Goal: Task Accomplishment & Management: Complete application form

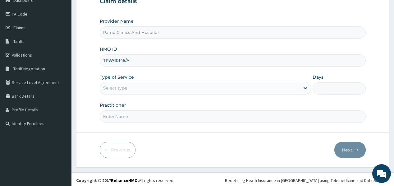
scroll to position [69, 0]
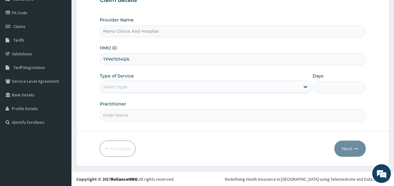
type input "TPW/10145/A"
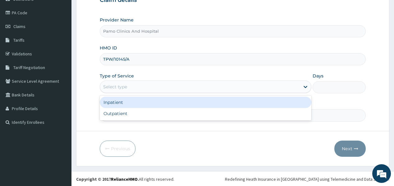
click at [107, 86] on div "Select type" at bounding box center [115, 87] width 24 height 6
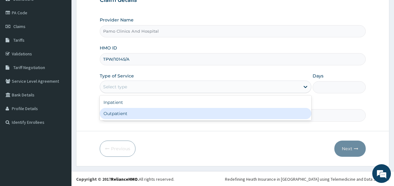
click at [109, 112] on div "Outpatient" at bounding box center [206, 113] width 212 height 11
type input "1"
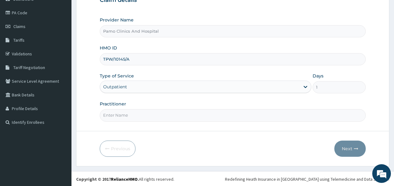
click at [114, 113] on input "Practitioner" at bounding box center [233, 115] width 266 height 12
type input "DR EZECHUKWU TOCHUKWU"
click at [351, 148] on button "Next" at bounding box center [349, 148] width 31 height 16
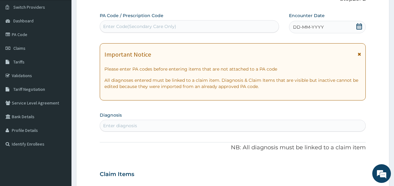
scroll to position [44, 0]
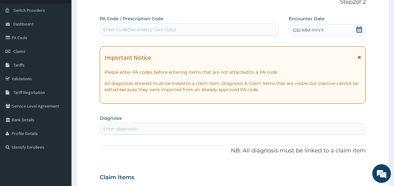
click at [296, 30] on span "DD-MM-YYYY" at bounding box center [308, 30] width 31 height 6
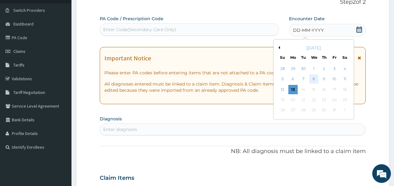
click at [316, 79] on div "8" at bounding box center [313, 79] width 9 height 9
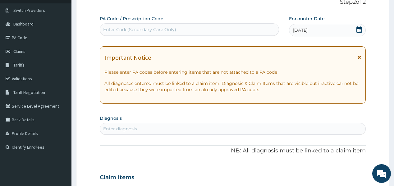
drag, startPoint x: 116, startPoint y: 130, endPoint x: 116, endPoint y: 126, distance: 5.1
click at [116, 128] on div "Enter diagnosis" at bounding box center [120, 129] width 34 height 6
type input "malaria"
click at [135, 128] on div "malaria malaria" at bounding box center [226, 129] width 252 height 10
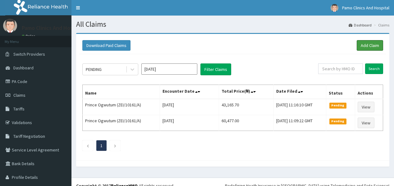
click at [372, 45] on link "Add Claim" at bounding box center [370, 45] width 26 height 11
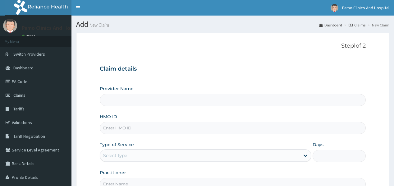
type input "Pamo Clinics And Hospital"
click at [126, 126] on input "HMO ID" at bounding box center [233, 128] width 266 height 12
paste input "TYI/10032/A"
click at [107, 127] on input "TYI/10032/A" at bounding box center [233, 128] width 266 height 12
click at [111, 126] on input "TYI/10032/A" at bounding box center [233, 128] width 266 height 12
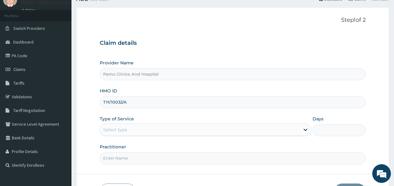
scroll to position [50, 0]
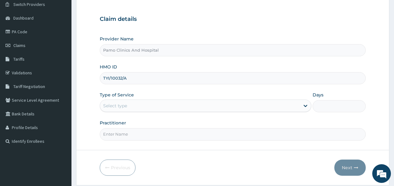
type input "TYI/10032/A"
click at [128, 103] on div "Select type" at bounding box center [200, 106] width 200 height 10
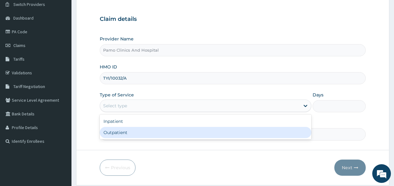
click at [121, 132] on div "Outpatient" at bounding box center [206, 132] width 212 height 11
type input "1"
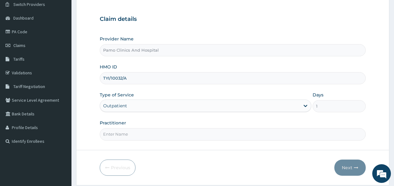
click at [119, 137] on input "Practitioner" at bounding box center [233, 134] width 266 height 12
type input "[PERSON_NAME]"
click at [351, 166] on button "Next" at bounding box center [349, 167] width 31 height 16
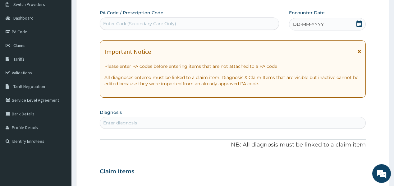
scroll to position [0, 0]
click at [308, 26] on span "DD-MM-YYYY" at bounding box center [308, 24] width 31 height 6
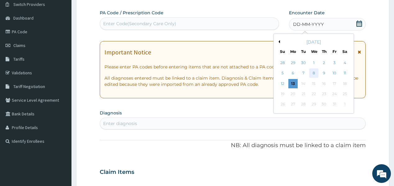
click at [313, 69] on div "8" at bounding box center [313, 73] width 9 height 9
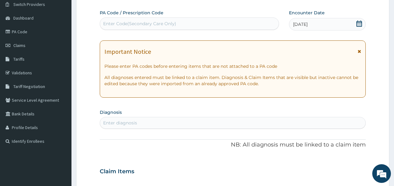
click at [128, 123] on div "Enter diagnosis" at bounding box center [120, 123] width 34 height 6
type input "sepsis"
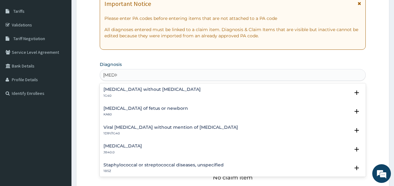
scroll to position [99, 0]
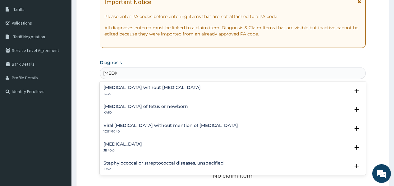
click at [134, 89] on h4 "Sepsis without septic shock" at bounding box center [151, 87] width 97 height 5
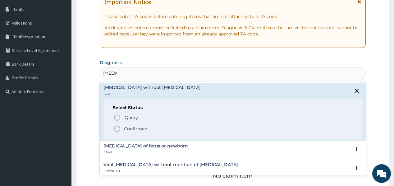
click at [127, 126] on p "Confirmed" at bounding box center [135, 129] width 23 height 6
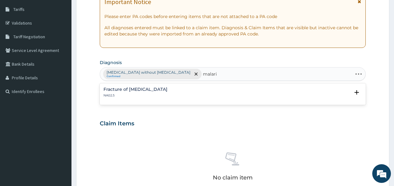
type input "malaria"
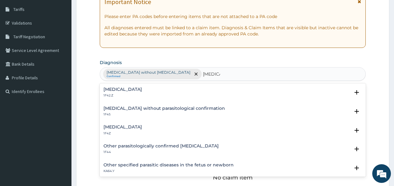
click at [112, 130] on div "Malaria, unspecified 1F4Z" at bounding box center [122, 130] width 39 height 11
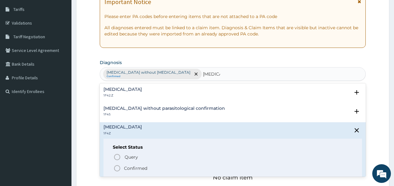
click at [120, 170] on icon "status option filled" at bounding box center [116, 167] width 7 height 7
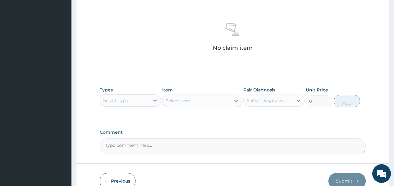
scroll to position [249, 0]
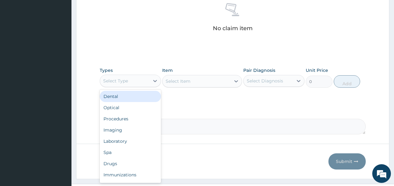
drag, startPoint x: 141, startPoint y: 81, endPoint x: 142, endPoint y: 86, distance: 4.4
click at [141, 81] on div "Select Type" at bounding box center [124, 81] width 49 height 10
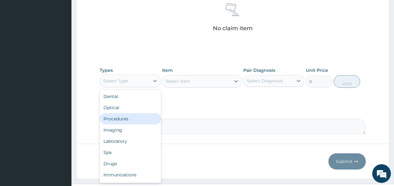
click at [112, 117] on div "Procedures" at bounding box center [130, 118] width 61 height 11
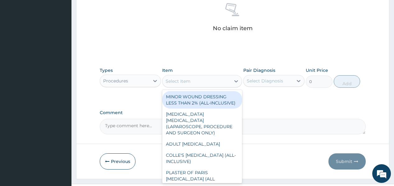
click at [192, 82] on div "Select Item" at bounding box center [196, 81] width 68 height 10
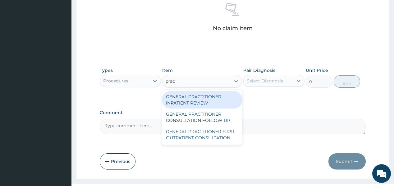
type input "pract"
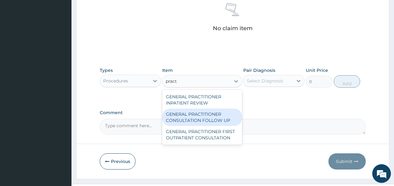
click at [183, 117] on div "GENERAL PRACTITIONER CONSULTATION FOLLOW UP" at bounding box center [202, 116] width 80 height 17
type input "1875"
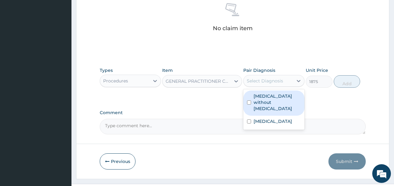
click at [272, 82] on div "Select Diagnosis" at bounding box center [265, 81] width 36 height 6
click at [270, 99] on label "Sepsis without septic shock" at bounding box center [277, 102] width 47 height 19
checkbox input "true"
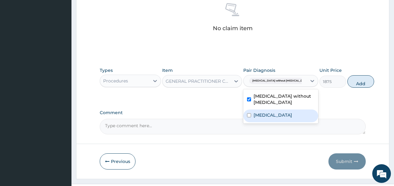
click at [264, 114] on label "Malaria, unspecified" at bounding box center [273, 115] width 39 height 6
checkbox input "true"
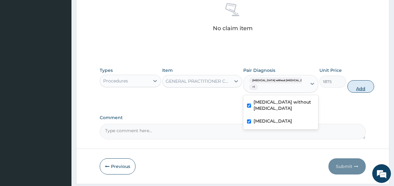
click at [350, 87] on button "Add" at bounding box center [360, 86] width 27 height 12
type input "0"
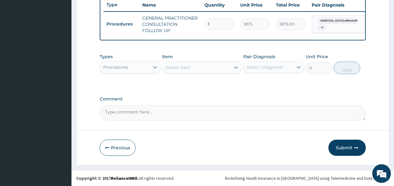
scroll to position [239, 0]
click at [139, 65] on div "Procedures" at bounding box center [124, 67] width 49 height 10
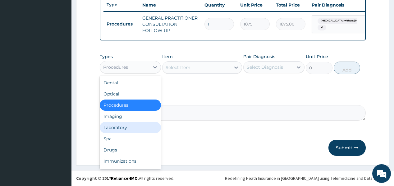
click at [121, 128] on div "Laboratory" at bounding box center [130, 127] width 61 height 11
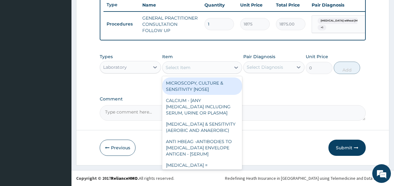
click at [181, 69] on div "Select Item" at bounding box center [178, 67] width 25 height 6
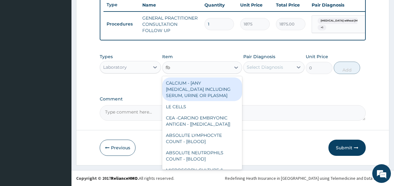
type input "fbc"
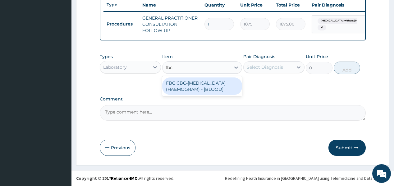
click at [185, 88] on div "FBC CBC-COMPLETE BLOOD COUNT (HAEMOGRAM) - [BLOOD]" at bounding box center [202, 85] width 80 height 17
type input "5000"
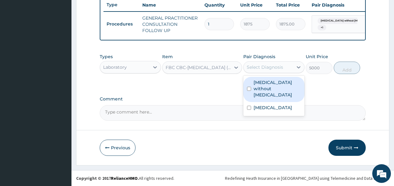
click at [264, 69] on div "Select Diagnosis" at bounding box center [265, 67] width 36 height 6
drag, startPoint x: 267, startPoint y: 89, endPoint x: 299, endPoint y: 86, distance: 32.5
click at [275, 89] on label "Sepsis without septic shock" at bounding box center [277, 88] width 47 height 19
checkbox input "true"
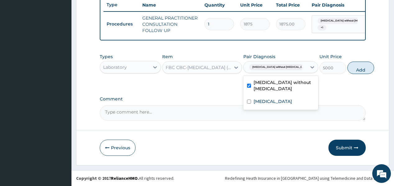
click at [347, 69] on button "Add" at bounding box center [360, 68] width 27 height 12
type input "0"
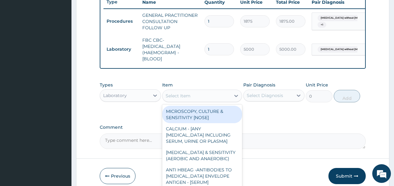
click at [179, 99] on div "Select Item" at bounding box center [178, 96] width 25 height 6
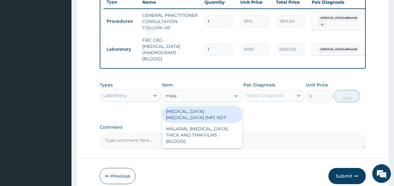
type input "malar"
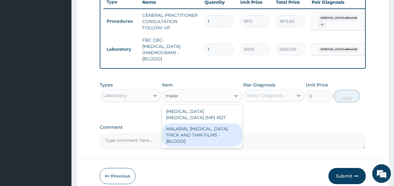
click at [186, 130] on div "MALARIAL PARASITE THICK AND THIN FILMS - [BLOOD]" at bounding box center [202, 135] width 80 height 24
type input "2187.5"
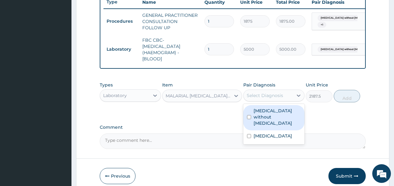
click at [262, 98] on div "Select Diagnosis" at bounding box center [265, 95] width 36 height 6
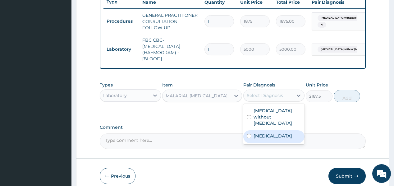
click at [258, 133] on label "Malaria, unspecified" at bounding box center [273, 136] width 39 height 6
checkbox input "true"
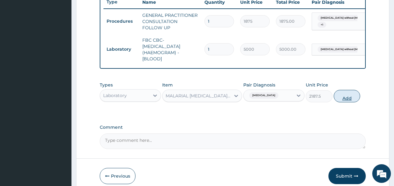
click at [338, 99] on button "Add" at bounding box center [347, 96] width 27 height 12
type input "0"
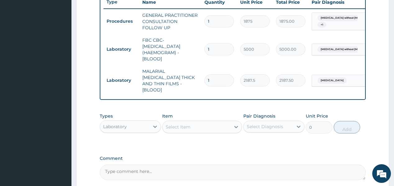
click at [125, 123] on div "Laboratory" at bounding box center [115, 126] width 24 height 6
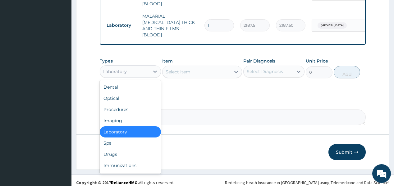
scroll to position [295, 0]
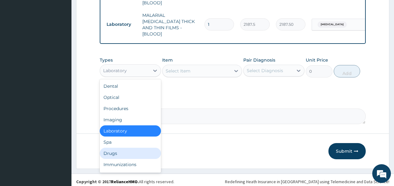
click at [116, 149] on div "Drugs" at bounding box center [130, 153] width 61 height 11
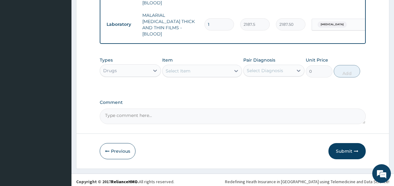
click at [180, 70] on div "Select Item" at bounding box center [178, 71] width 25 height 6
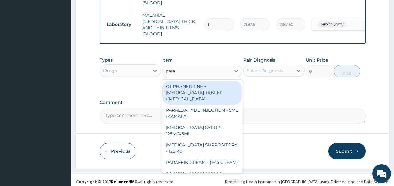
type input "parac"
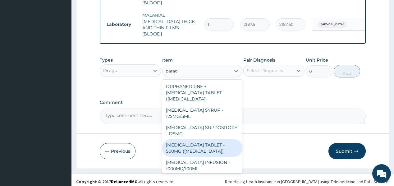
click at [174, 144] on div "[MEDICAL_DATA] TABLET - 500MG ([MEDICAL_DATA])" at bounding box center [202, 147] width 80 height 17
type input "42"
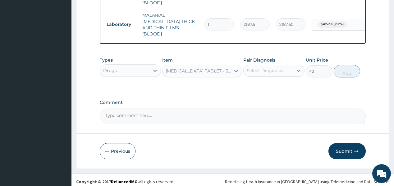
click at [284, 66] on div "Select Diagnosis" at bounding box center [268, 71] width 49 height 10
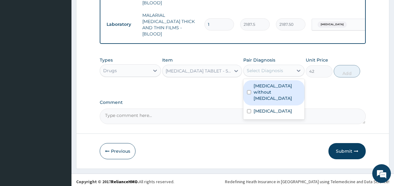
click at [283, 85] on label "Sepsis without septic shock" at bounding box center [277, 92] width 47 height 19
checkbox input "true"
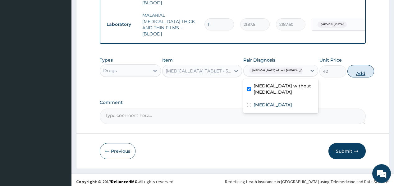
click at [347, 70] on button "Add" at bounding box center [360, 71] width 27 height 12
type input "0"
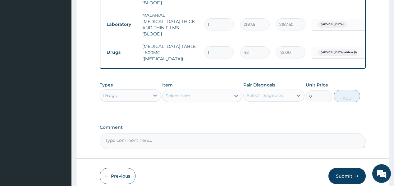
type input "18"
type input "756.00"
type input "18"
click at [194, 91] on div "Select Item" at bounding box center [196, 96] width 68 height 10
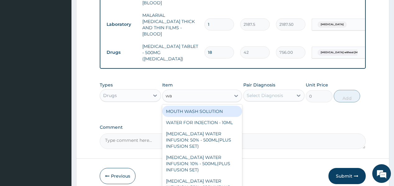
type input "w"
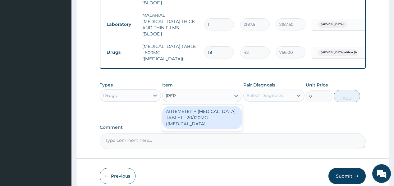
type input "coart"
click at [184, 106] on div "ARTEMETER + LUMEFANTRINE TABLET - 20/120MG (COARTEM)" at bounding box center [202, 118] width 80 height 24
type input "210"
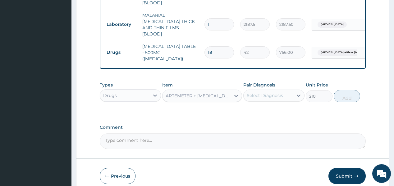
click at [264, 92] on div "Select Diagnosis" at bounding box center [265, 95] width 36 height 6
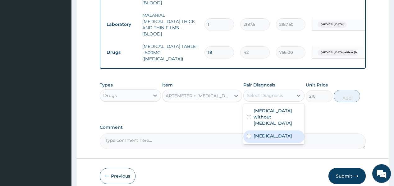
click at [261, 133] on label "[MEDICAL_DATA]" at bounding box center [273, 136] width 39 height 6
checkbox input "true"
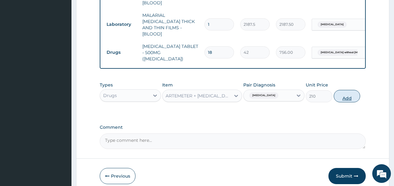
click at [348, 91] on button "Add" at bounding box center [347, 96] width 27 height 12
type input "0"
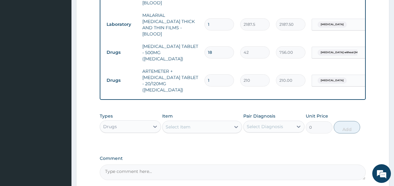
type input "0.00"
type input "2"
type input "420.00"
type input "24"
type input "5040.00"
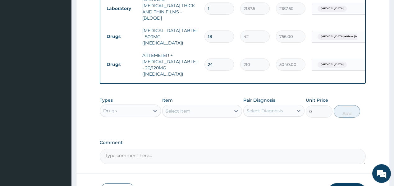
scroll to position [341, 0]
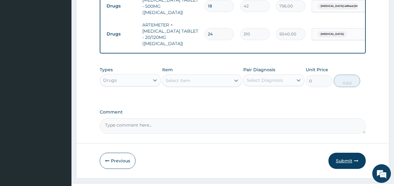
type input "24"
click at [341, 153] on button "Submit" at bounding box center [346, 161] width 37 height 16
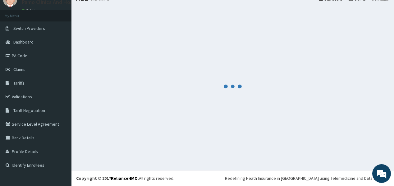
scroll to position [25, 0]
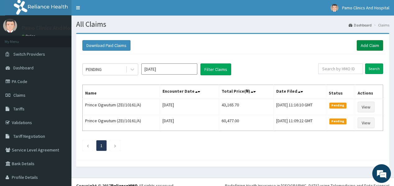
click at [367, 46] on link "Add Claim" at bounding box center [370, 45] width 26 height 11
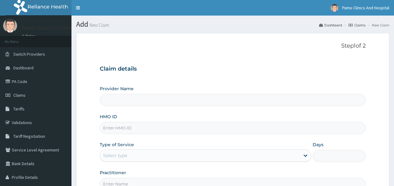
click at [111, 127] on input "HMO ID" at bounding box center [233, 128] width 266 height 12
paste input "TYI/10032/A"
type input "TYI/10032/A"
type input "Pamo Clinics And Hospital"
click at [111, 127] on input "TYI/10032/A" at bounding box center [233, 128] width 266 height 12
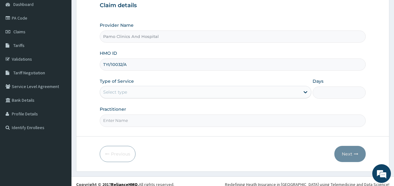
scroll to position [69, 0]
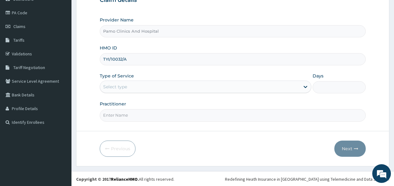
type input "TYI/10032/A"
click at [137, 87] on div "Select type" at bounding box center [200, 87] width 200 height 10
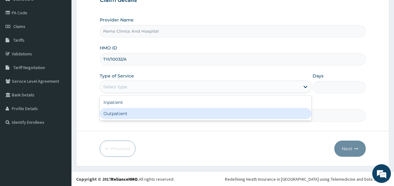
click at [114, 112] on div "Outpatient" at bounding box center [206, 113] width 212 height 11
type input "1"
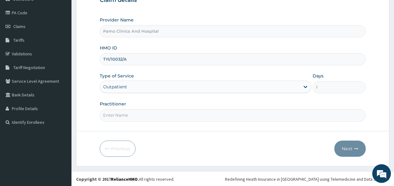
click at [114, 112] on input "Practitioner" at bounding box center [233, 115] width 266 height 12
type input "DR FESTUS DAVIES"
click at [345, 148] on button "Next" at bounding box center [349, 148] width 31 height 16
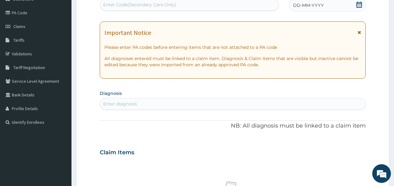
scroll to position [0, 0]
click at [306, 7] on span "DD-MM-YYYY" at bounding box center [308, 5] width 31 height 6
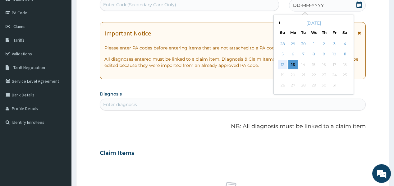
click at [280, 64] on div "12" at bounding box center [282, 64] width 9 height 9
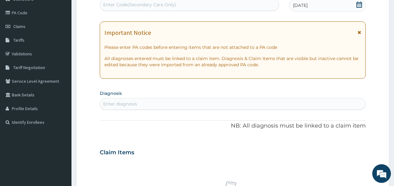
click at [124, 105] on div "Enter diagnosis" at bounding box center [120, 104] width 34 height 6
type input "migrain"
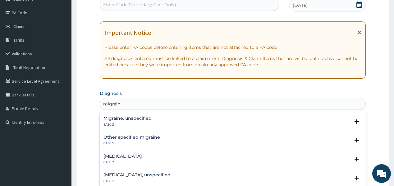
click at [122, 121] on div "Migraine, unspecified 8A80.Z" at bounding box center [127, 121] width 48 height 11
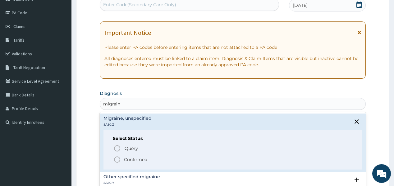
click at [127, 160] on p "Confirmed" at bounding box center [135, 159] width 23 height 6
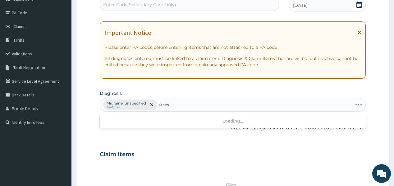
type input "stress"
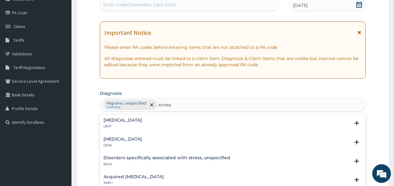
click at [120, 122] on div "Stress, not elsewhere classified QE01" at bounding box center [122, 123] width 39 height 11
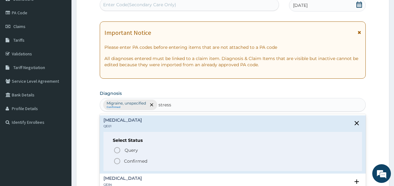
click at [117, 160] on icon "status option filled" at bounding box center [116, 160] width 7 height 7
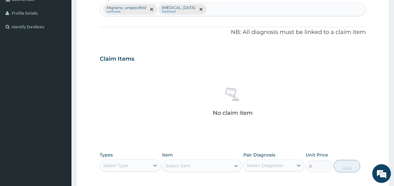
scroll to position [193, 0]
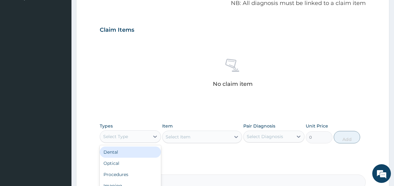
click at [124, 137] on div "Select Type" at bounding box center [115, 136] width 25 height 6
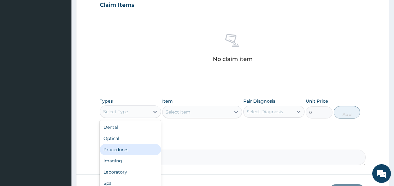
click at [110, 147] on div "Procedures" at bounding box center [130, 149] width 61 height 11
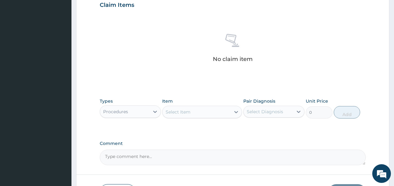
click at [198, 113] on div "Select Item" at bounding box center [196, 112] width 68 height 10
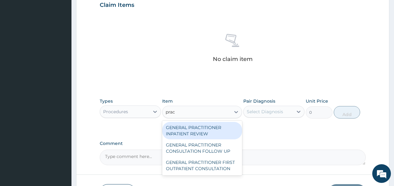
type input "pract"
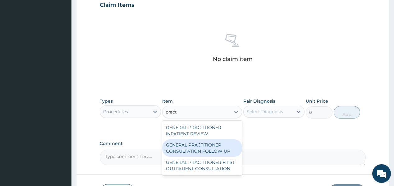
click at [204, 144] on div "GENERAL PRACTITIONER CONSULTATION FOLLOW UP" at bounding box center [202, 147] width 80 height 17
type input "1875"
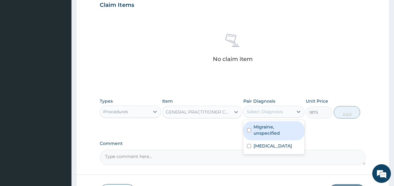
click at [271, 112] on div "Select Diagnosis" at bounding box center [265, 111] width 36 height 6
click at [275, 135] on label "Migraine, unspecified" at bounding box center [277, 130] width 47 height 12
checkbox input "true"
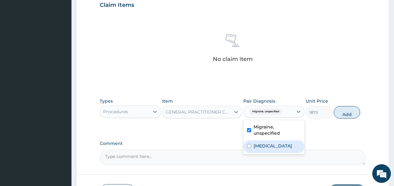
click at [270, 147] on label "Stress, not elsewhere classified" at bounding box center [273, 146] width 39 height 6
checkbox input "true"
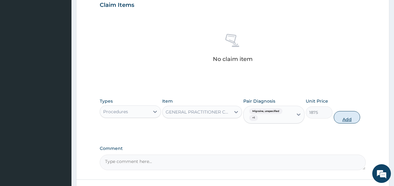
click at [343, 118] on button "Add" at bounding box center [347, 117] width 27 height 12
type input "0"
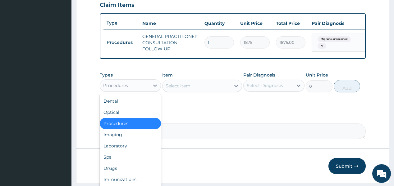
click at [141, 92] on div "Procedures" at bounding box center [130, 85] width 61 height 12
click at [112, 172] on div "Drugs" at bounding box center [130, 167] width 61 height 11
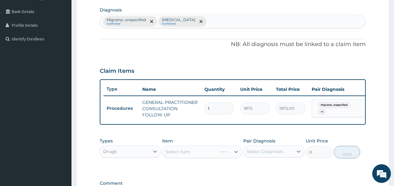
scroll to position [143, 0]
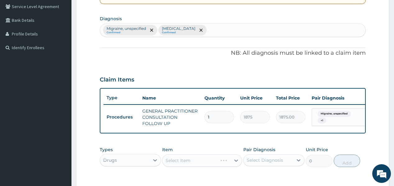
click at [238, 30] on div "Migraine, unspecified Confirmed Stress, not elsewhere classified Confirmed" at bounding box center [232, 30] width 265 height 13
type input "upper"
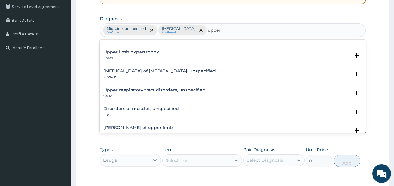
scroll to position [99, 0]
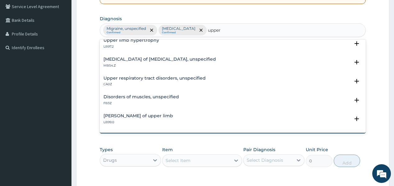
click at [155, 76] on h4 "Upper respiratory tract disorders, unspecified" at bounding box center [154, 78] width 102 height 5
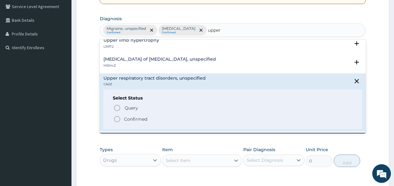
click at [126, 117] on p "Confirmed" at bounding box center [135, 119] width 23 height 6
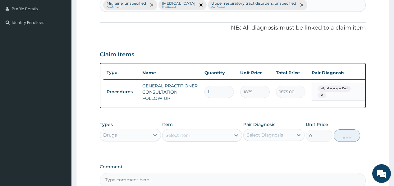
scroll to position [193, 0]
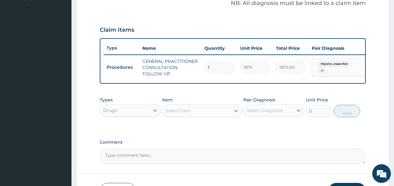
click at [180, 111] on div "Select Item" at bounding box center [178, 110] width 25 height 6
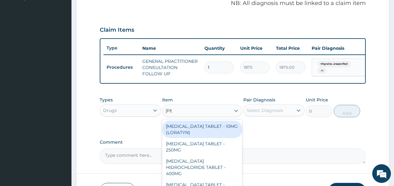
type input "lorat"
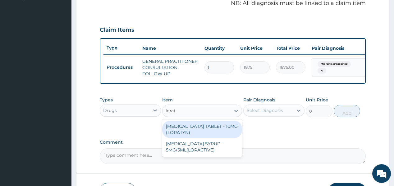
click at [182, 129] on div "[MEDICAL_DATA] TABLET - 10MG (LORATYN)" at bounding box center [202, 129] width 80 height 17
type input "98"
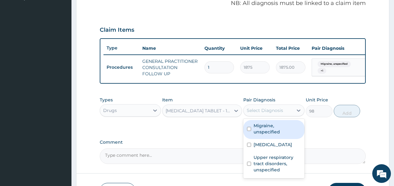
click at [265, 113] on div "Select Diagnosis" at bounding box center [265, 110] width 36 height 6
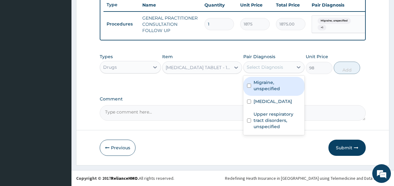
scroll to position [239, 0]
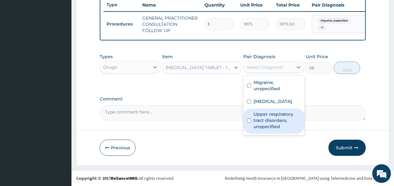
click at [266, 128] on label "Upper respiratory tract disorders, unspecified" at bounding box center [277, 120] width 47 height 19
checkbox input "true"
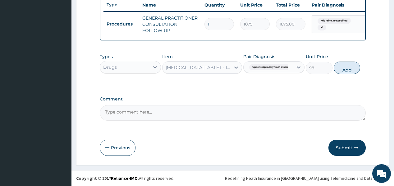
click at [345, 67] on button "Add" at bounding box center [347, 68] width 27 height 12
type input "0"
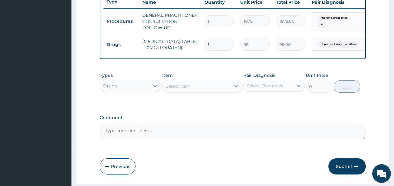
click at [187, 89] on div "Select Item" at bounding box center [178, 86] width 25 height 6
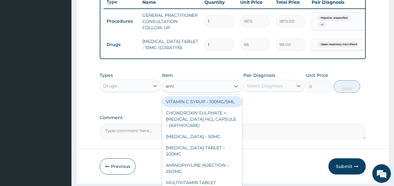
type input "amit"
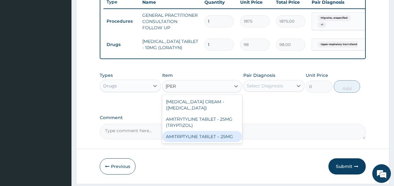
click at [194, 132] on div "AMITRPTYLINE TABLET – 25MG" at bounding box center [202, 136] width 80 height 11
type input "67.19999999999999"
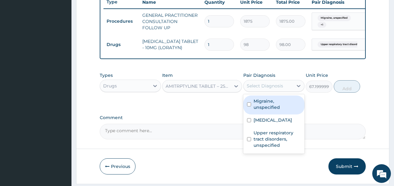
click at [264, 89] on div "Select Diagnosis" at bounding box center [265, 86] width 36 height 6
click at [269, 106] on label "Migraine, unspecified" at bounding box center [277, 104] width 47 height 12
checkbox input "true"
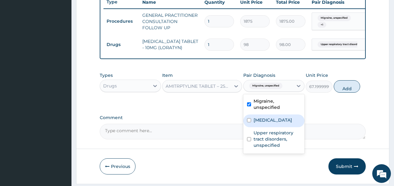
click at [273, 122] on label "Stress, not elsewhere classified" at bounding box center [273, 120] width 39 height 6
checkbox input "true"
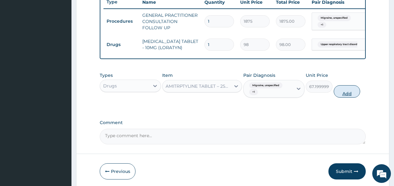
click at [347, 96] on button "Add" at bounding box center [347, 91] width 27 height 12
type input "0"
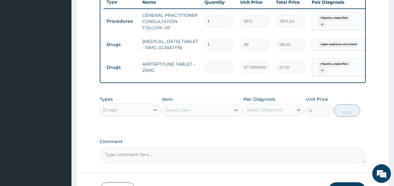
type input "0.00"
type input "2"
type input "134.40"
type input "2"
click at [222, 45] on input "1" at bounding box center [219, 45] width 30 height 12
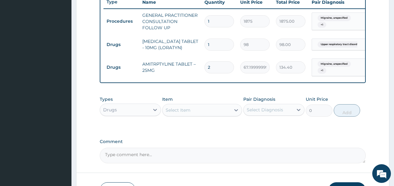
type input "0.00"
type input "5"
type input "490.00"
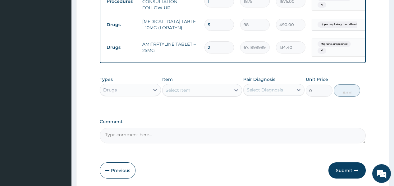
scroll to position [284, 0]
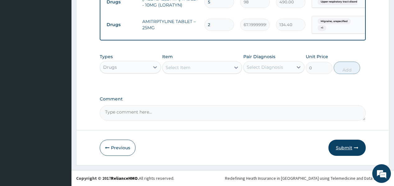
type input "5"
click at [340, 147] on button "Submit" at bounding box center [346, 147] width 37 height 16
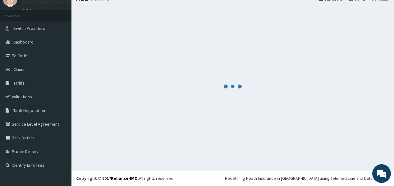
scroll to position [25, 0]
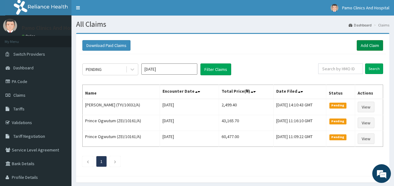
click at [368, 44] on link "Add Claim" at bounding box center [370, 45] width 26 height 11
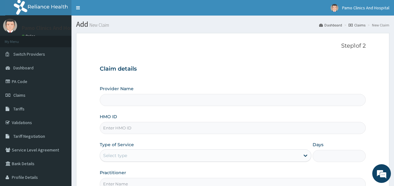
click at [122, 127] on input "HMO ID" at bounding box center [233, 128] width 266 height 12
paste input "UID/10003/A"
type input "UID/10003/A"
type input "Pamo Clinics And Hospital"
click at [110, 126] on input "UID/10003/A" at bounding box center [233, 128] width 266 height 12
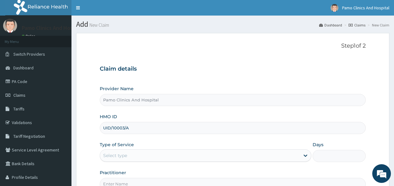
type input "UID/10003/A"
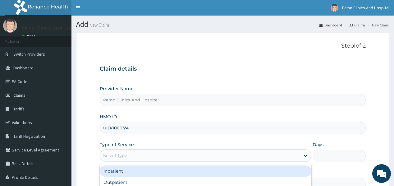
click at [117, 154] on div "Select type" at bounding box center [115, 155] width 24 height 6
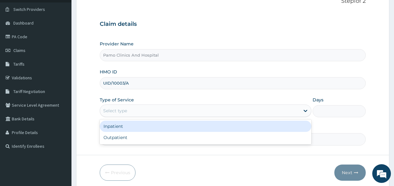
scroll to position [50, 0]
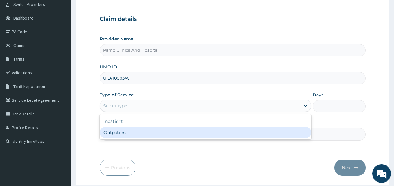
click at [120, 132] on div "Outpatient" at bounding box center [206, 132] width 212 height 11
type input "1"
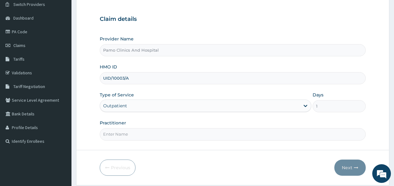
click at [120, 132] on input "Practitioner" at bounding box center [233, 134] width 266 height 12
type input "[PERSON_NAME]"
click at [357, 165] on icon "button" at bounding box center [356, 167] width 4 height 4
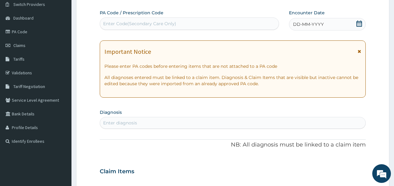
click at [328, 24] on div "DD-MM-YYYY" at bounding box center [327, 24] width 77 height 12
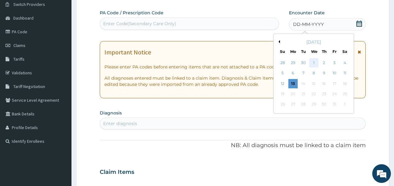
click at [312, 64] on div "1" at bounding box center [313, 62] width 9 height 9
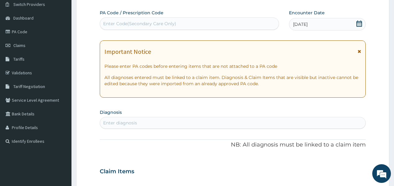
click at [152, 125] on div "Enter diagnosis" at bounding box center [232, 123] width 265 height 10
type input "malaria"
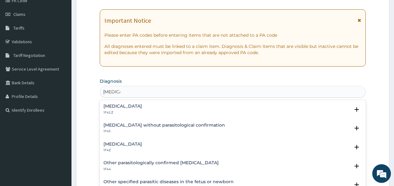
scroll to position [99, 0]
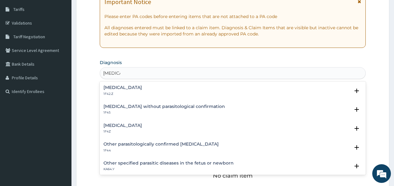
click at [112, 123] on h4 "Malaria, unspecified" at bounding box center [122, 125] width 39 height 5
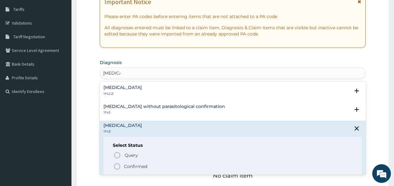
drag, startPoint x: 116, startPoint y: 165, endPoint x: 116, endPoint y: 162, distance: 3.2
click at [116, 165] on icon "status option filled" at bounding box center [116, 165] width 7 height 7
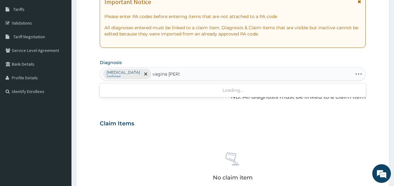
type input "vagina candid"
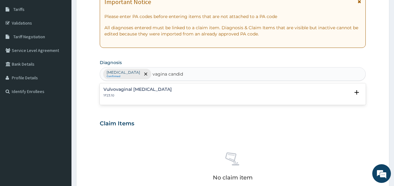
click at [123, 94] on p "1F23.10" at bounding box center [137, 95] width 68 height 4
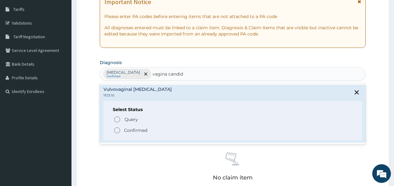
click at [125, 128] on p "Confirmed" at bounding box center [135, 130] width 23 height 6
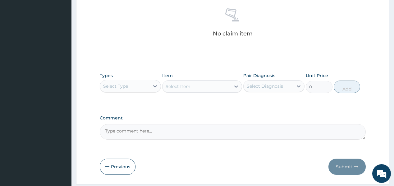
scroll to position [249, 0]
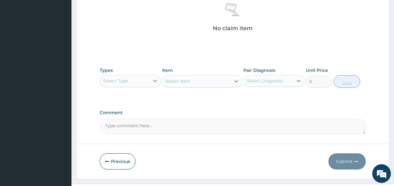
click at [126, 80] on div "Select Type" at bounding box center [115, 81] width 25 height 6
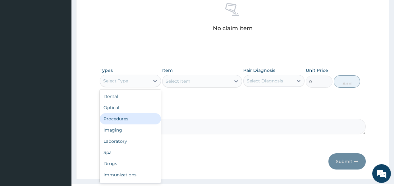
click at [127, 119] on div "Procedures" at bounding box center [130, 118] width 61 height 11
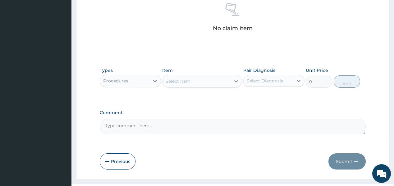
click at [187, 84] on div "Select Item" at bounding box center [178, 81] width 25 height 6
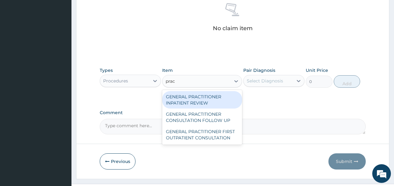
type input "pract"
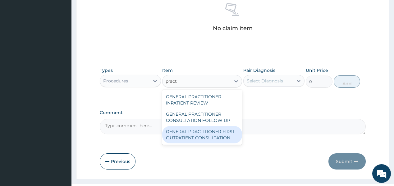
click at [208, 139] on div "GENERAL PRACTITIONER FIRST OUTPATIENT CONSULTATION" at bounding box center [202, 134] width 80 height 17
type input "3750"
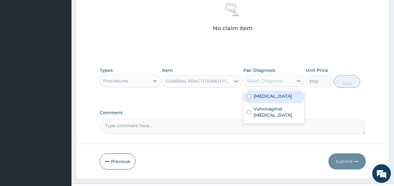
click at [280, 78] on div "Select Diagnosis" at bounding box center [265, 81] width 36 height 6
click at [277, 90] on div "Malaria, unspecified" at bounding box center [273, 96] width 61 height 13
checkbox input "true"
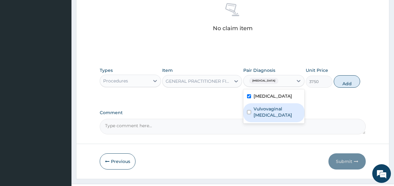
click at [256, 111] on label "Vulvovaginal [MEDICAL_DATA]" at bounding box center [277, 112] width 47 height 12
checkbox input "true"
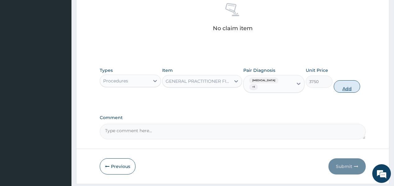
click at [348, 85] on button "Add" at bounding box center [347, 86] width 27 height 12
type input "0"
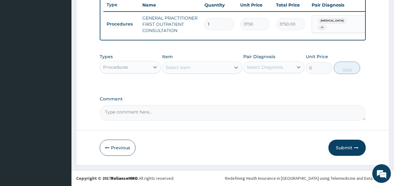
click at [223, 68] on div "Select Item" at bounding box center [196, 67] width 68 height 10
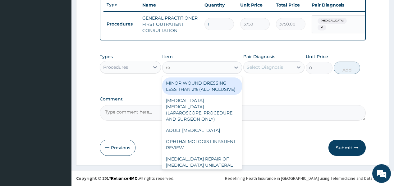
type input "reg"
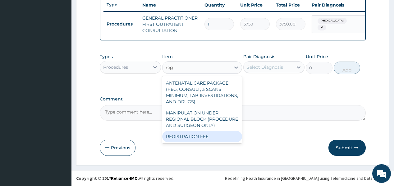
click at [193, 137] on div "REGISTRATION FEE" at bounding box center [202, 136] width 80 height 11
type input "2500"
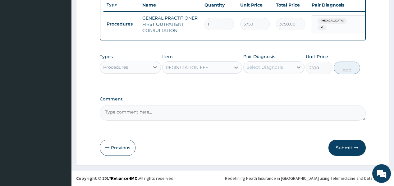
click at [280, 67] on div "Select Diagnosis" at bounding box center [265, 67] width 36 height 6
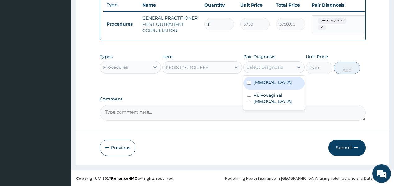
click at [277, 86] on div "Malaria, unspecified" at bounding box center [273, 83] width 61 height 13
checkbox input "true"
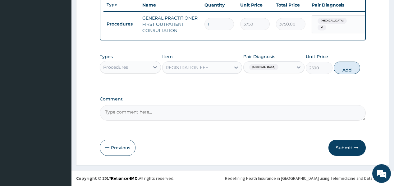
click at [355, 66] on button "Add" at bounding box center [347, 68] width 27 height 12
type input "0"
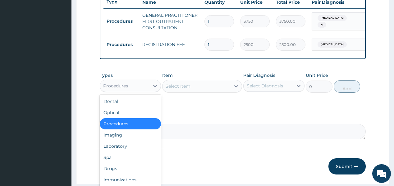
click at [128, 91] on div "Procedures" at bounding box center [124, 86] width 49 height 10
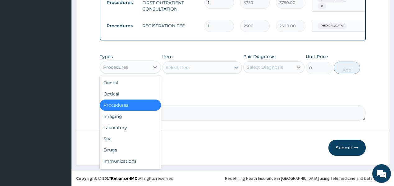
scroll to position [260, 0]
click at [122, 128] on div "Laboratory" at bounding box center [130, 127] width 61 height 11
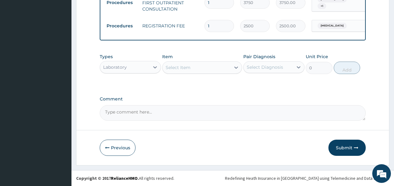
click at [193, 67] on div "Select Item" at bounding box center [196, 67] width 68 height 10
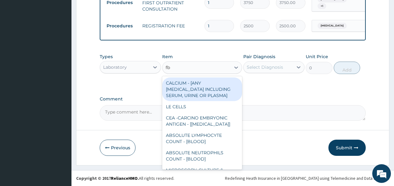
type input "fbc"
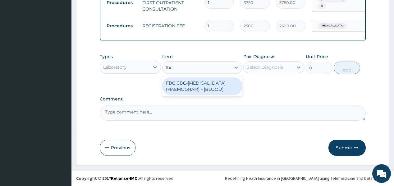
click at [188, 82] on div "FBC CBC-COMPLETE BLOOD COUNT (HAEMOGRAM) - [BLOOD]" at bounding box center [202, 85] width 80 height 17
type input "5000"
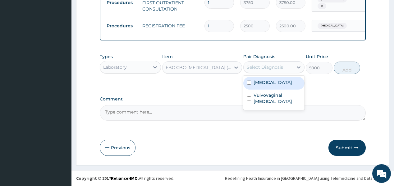
click at [262, 66] on div "Select Diagnosis" at bounding box center [265, 67] width 36 height 6
drag, startPoint x: 281, startPoint y: 80, endPoint x: 354, endPoint y: 65, distance: 74.9
click at [286, 79] on label "Malaria, unspecified" at bounding box center [273, 82] width 39 height 6
checkbox input "true"
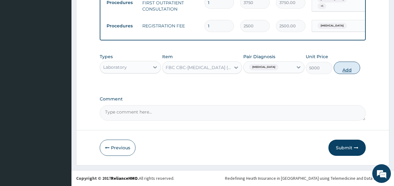
click at [347, 71] on button "Add" at bounding box center [347, 68] width 27 height 12
type input "0"
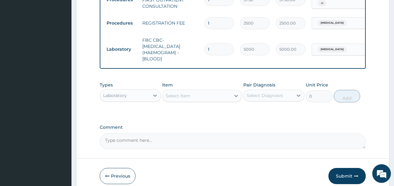
drag, startPoint x: 199, startPoint y: 100, endPoint x: 199, endPoint y: 90, distance: 9.6
click at [199, 93] on div "Select Item" at bounding box center [202, 95] width 80 height 12
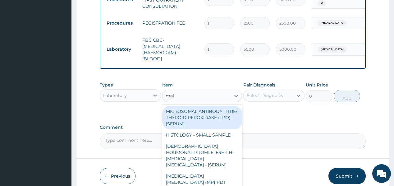
type input "mala"
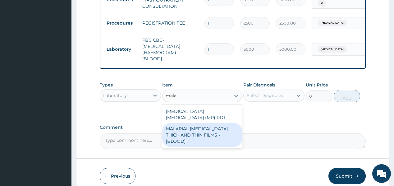
click at [213, 128] on div "MALARIAL PARASITE THICK AND THIN FILMS - [BLOOD]" at bounding box center [202, 135] width 80 height 24
type input "2187.5"
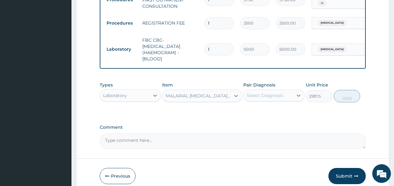
click at [276, 96] on div "Select Diagnosis" at bounding box center [265, 95] width 36 height 6
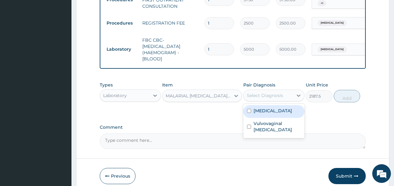
click at [271, 112] on label "Malaria, unspecified" at bounding box center [273, 110] width 39 height 6
checkbox input "true"
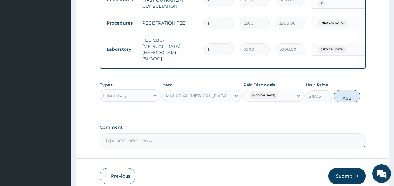
click at [341, 100] on button "Add" at bounding box center [347, 96] width 27 height 12
type input "0"
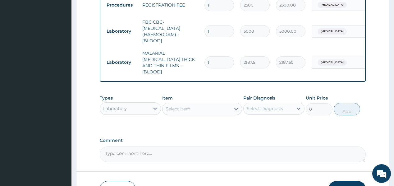
scroll to position [285, 0]
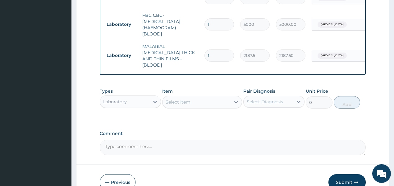
click at [134, 100] on div "Laboratory" at bounding box center [124, 102] width 49 height 10
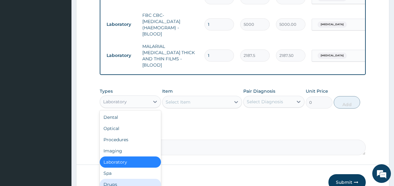
click at [110, 180] on div "Drugs" at bounding box center [130, 184] width 61 height 11
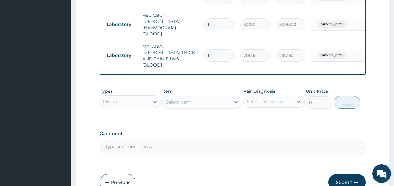
click at [179, 99] on div "Select Item" at bounding box center [178, 102] width 25 height 6
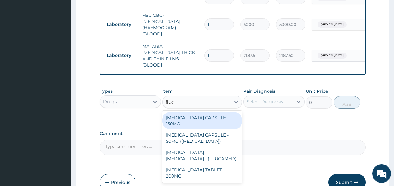
type input "fluco"
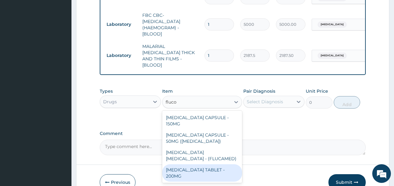
click at [195, 165] on div "[MEDICAL_DATA] TABLET - 200MG" at bounding box center [202, 172] width 80 height 17
type input "532"
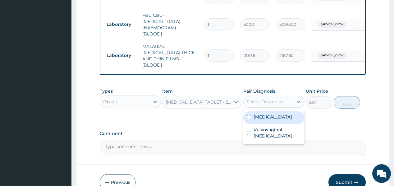
click at [267, 101] on div "Select Diagnosis" at bounding box center [265, 101] width 36 height 6
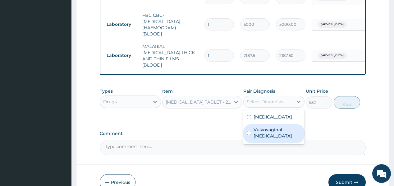
click at [263, 134] on label "Vulvovaginal candidosis" at bounding box center [277, 132] width 47 height 12
checkbox input "true"
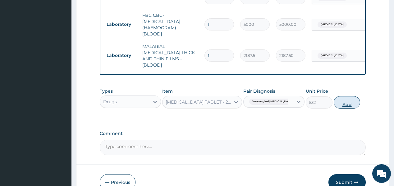
click at [343, 98] on button "Add" at bounding box center [347, 102] width 27 height 12
type input "0"
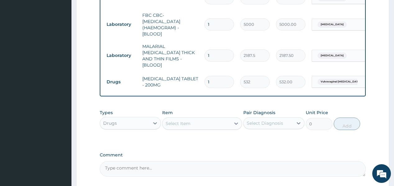
type input "0.00"
type input "3"
type input "1596.00"
type input "3"
click at [169, 118] on div "Select Item" at bounding box center [196, 123] width 68 height 10
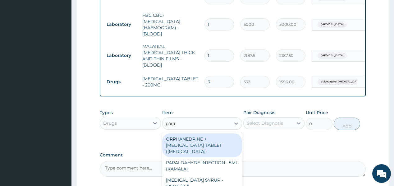
type input "parac"
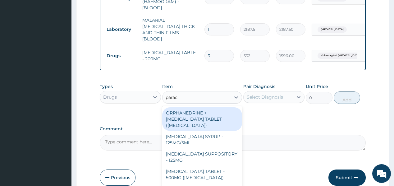
scroll to position [335, 0]
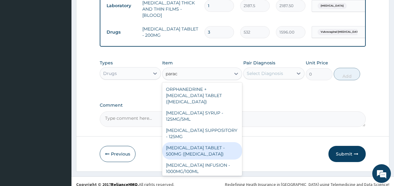
click at [188, 145] on div "[MEDICAL_DATA] TABLET - 500MG ([MEDICAL_DATA])" at bounding box center [202, 150] width 80 height 17
type input "42"
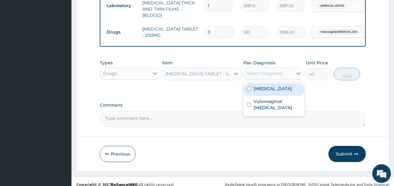
click at [266, 70] on div "Select Diagnosis" at bounding box center [265, 73] width 36 height 6
drag, startPoint x: 276, startPoint y: 86, endPoint x: 271, endPoint y: 100, distance: 14.4
click at [276, 86] on label "Malaria, unspecified" at bounding box center [273, 88] width 39 height 6
checkbox input "true"
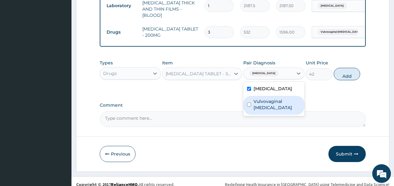
click at [268, 103] on label "Vulvovaginal candidosis" at bounding box center [277, 104] width 47 height 12
checkbox input "true"
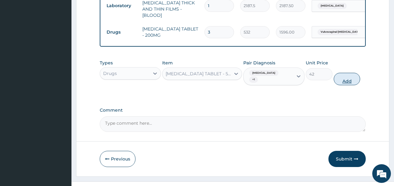
click at [347, 73] on button "Add" at bounding box center [347, 79] width 27 height 12
type input "0"
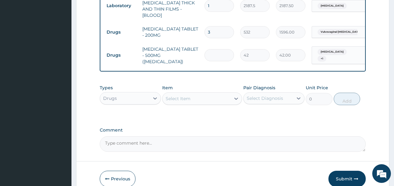
type input "0.00"
type input "3"
type input "126.00"
type input "30"
type input "1260.00"
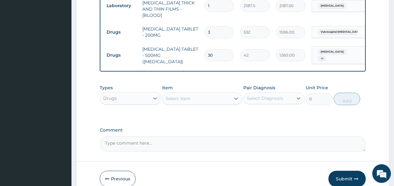
type input "30"
click at [341, 174] on button "Submit" at bounding box center [346, 179] width 37 height 16
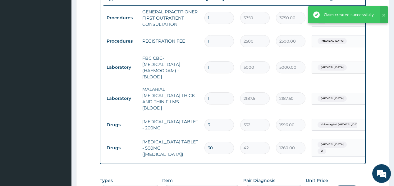
scroll to position [235, 0]
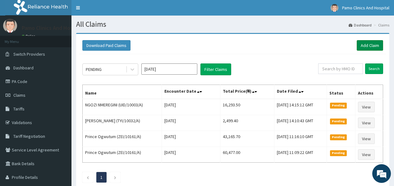
click at [372, 45] on link "Add Claim" at bounding box center [370, 45] width 26 height 11
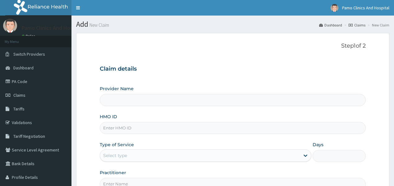
click at [113, 127] on input "HMO ID" at bounding box center [233, 128] width 266 height 12
paste input "UID/10003/A"
type input "UID/10003/A"
type input "Pamo Clinics And Hospital"
click at [111, 128] on input "UID/10003/A" at bounding box center [233, 128] width 266 height 12
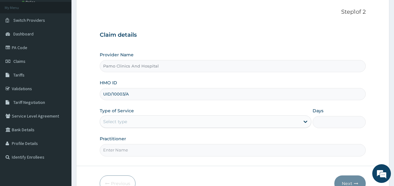
scroll to position [50, 0]
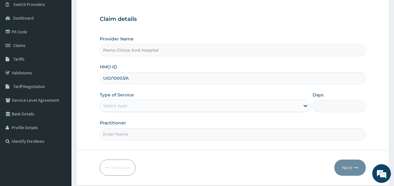
type input "UID/10003/A"
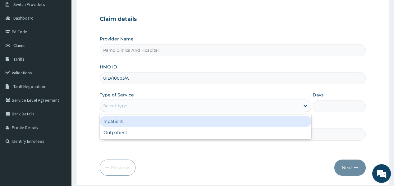
click at [123, 105] on div "Select type" at bounding box center [115, 106] width 24 height 6
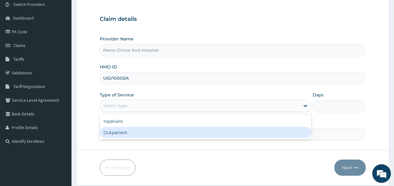
click at [112, 130] on div "Outpatient" at bounding box center [206, 132] width 212 height 11
type input "1"
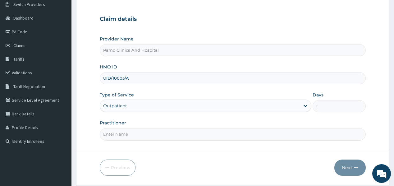
click at [120, 135] on input "Practitioner" at bounding box center [233, 134] width 266 height 12
type input "[PERSON_NAME]"
click at [350, 167] on button "Next" at bounding box center [349, 167] width 31 height 16
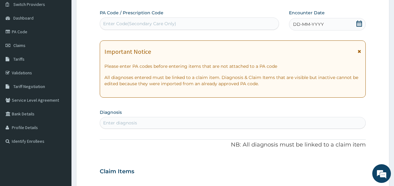
click at [306, 23] on span "DD-MM-YYYY" at bounding box center [308, 24] width 31 height 6
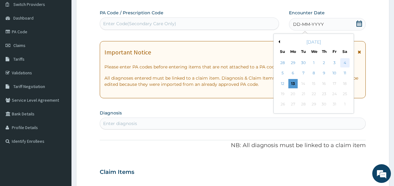
click at [346, 62] on div "4" at bounding box center [344, 62] width 9 height 9
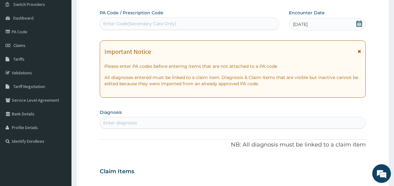
click at [133, 118] on div "Enter diagnosis" at bounding box center [232, 123] width 265 height 10
type input "candid"
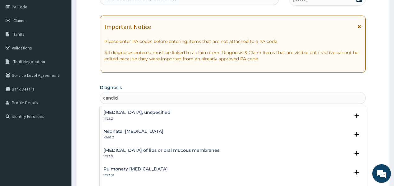
scroll to position [99, 0]
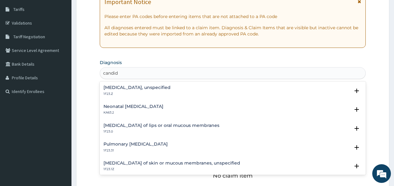
click at [127, 88] on h4 "[MEDICAL_DATA], unspecified" at bounding box center [136, 87] width 67 height 5
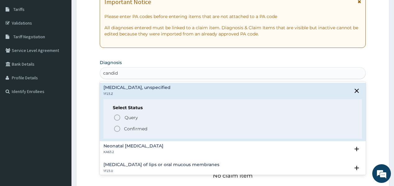
click at [120, 128] on circle "status option filled" at bounding box center [117, 129] width 6 height 6
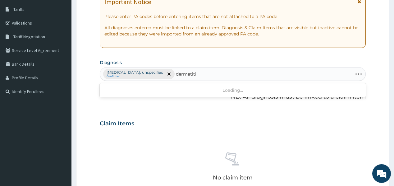
type input "dermatitis"
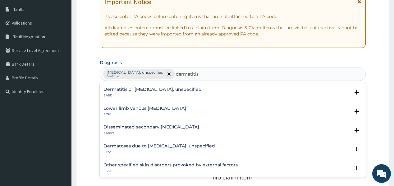
click at [142, 91] on h4 "Dermatitis or [MEDICAL_DATA], unspecified" at bounding box center [152, 89] width 98 height 5
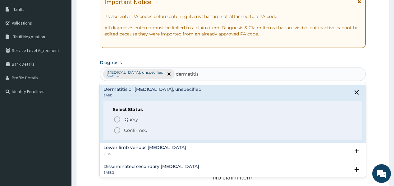
click at [123, 127] on span "Confirmed" at bounding box center [232, 129] width 239 height 7
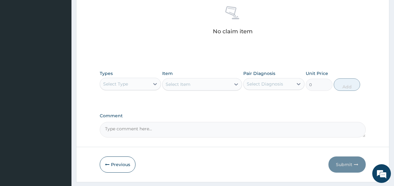
scroll to position [249, 0]
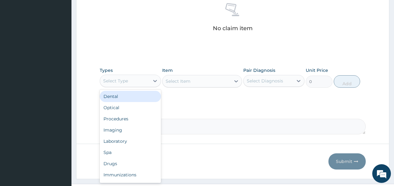
click at [127, 80] on div "Select Type" at bounding box center [115, 81] width 25 height 6
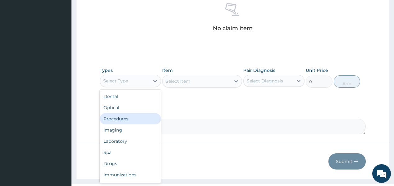
click at [126, 119] on div "Procedures" at bounding box center [130, 118] width 61 height 11
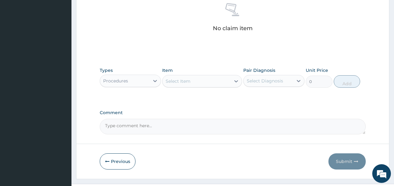
click at [189, 83] on div "Select Item" at bounding box center [178, 81] width 25 height 6
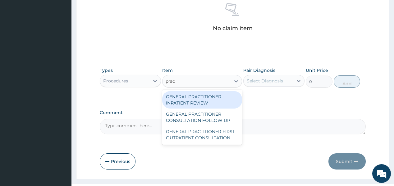
type input "pract"
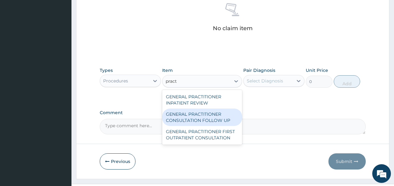
click at [195, 116] on div "GENERAL PRACTITIONER CONSULTATION FOLLOW UP" at bounding box center [202, 116] width 80 height 17
type input "1875"
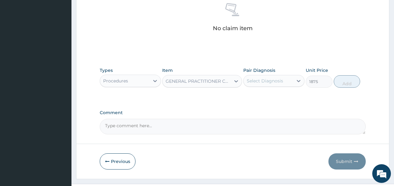
click at [258, 83] on div "Select Diagnosis" at bounding box center [268, 81] width 49 height 10
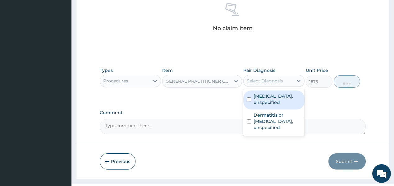
click at [285, 96] on label "[MEDICAL_DATA], unspecified" at bounding box center [277, 99] width 47 height 12
checkbox input "true"
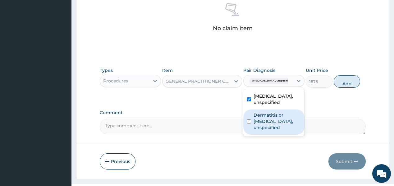
drag, startPoint x: 288, startPoint y: 118, endPoint x: 332, endPoint y: 79, distance: 58.3
click at [289, 114] on label "Dermatitis or [MEDICAL_DATA], unspecified" at bounding box center [277, 121] width 47 height 19
checkbox input "true"
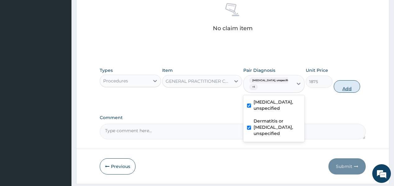
click at [350, 89] on button "Add" at bounding box center [347, 86] width 27 height 12
type input "0"
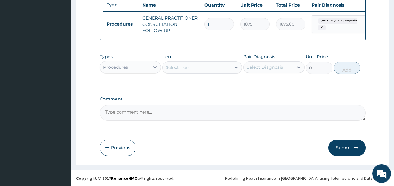
scroll to position [239, 0]
click at [126, 68] on div "Procedures" at bounding box center [115, 67] width 25 height 6
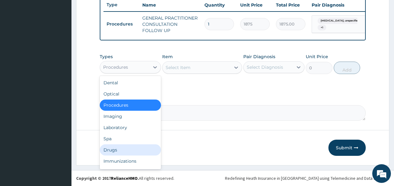
click at [114, 148] on div "Drugs" at bounding box center [130, 149] width 61 height 11
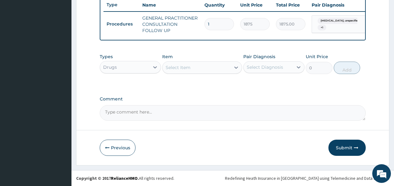
click at [192, 69] on div "Select Item" at bounding box center [196, 67] width 68 height 10
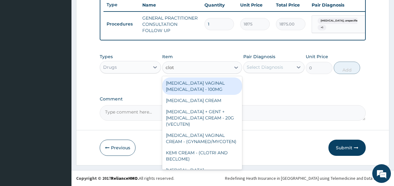
type input "clotr"
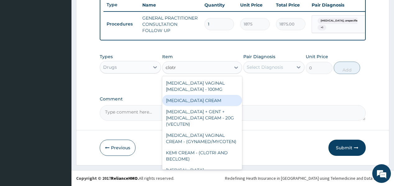
click at [185, 99] on div "[MEDICAL_DATA] CREAM" at bounding box center [202, 100] width 80 height 11
type input "1120"
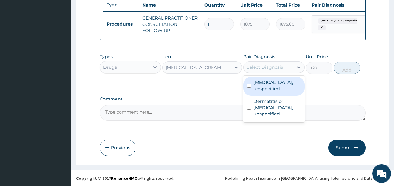
click at [267, 67] on div "Select Diagnosis" at bounding box center [265, 67] width 36 height 6
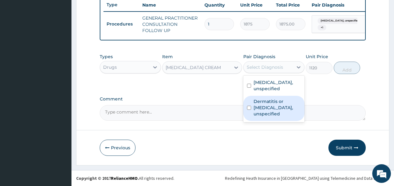
click at [267, 103] on label "Dermatitis or [MEDICAL_DATA], unspecified" at bounding box center [277, 107] width 47 height 19
checkbox input "true"
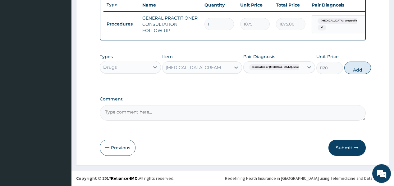
click at [348, 68] on button "Add" at bounding box center [357, 68] width 27 height 12
type input "0"
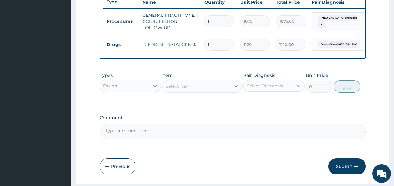
click at [182, 87] on div "Select Item" at bounding box center [178, 86] width 25 height 6
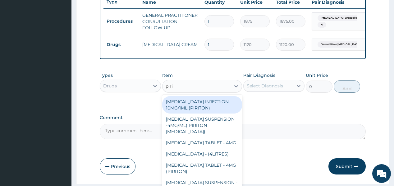
type input "pirit"
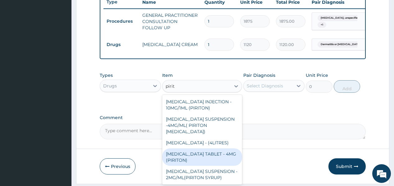
click at [176, 166] on div "[MEDICAL_DATA] TABLET - 4MG (PIRITON)" at bounding box center [202, 156] width 80 height 17
type input "22.4"
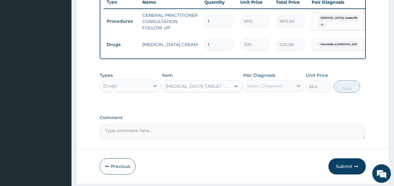
click at [256, 89] on div "Select Diagnosis" at bounding box center [265, 86] width 36 height 6
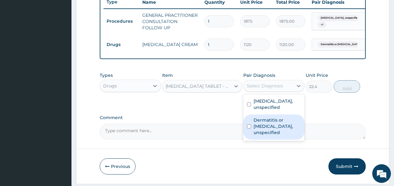
click at [271, 124] on label "Dermatitis or [MEDICAL_DATA], unspecified" at bounding box center [277, 126] width 47 height 19
checkbox input "true"
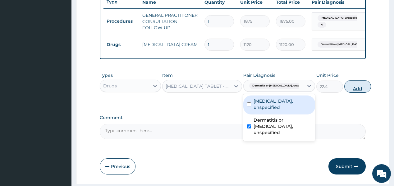
click at [346, 89] on button "Add" at bounding box center [357, 86] width 27 height 12
type input "0"
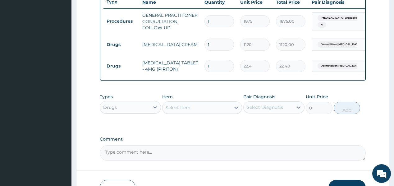
type input "15"
type input "336.00"
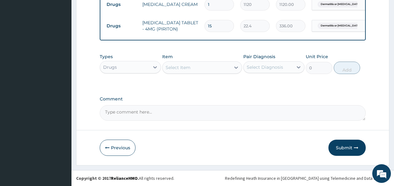
scroll to position [282, 0]
type input "15"
click at [339, 145] on button "Submit" at bounding box center [346, 147] width 37 height 16
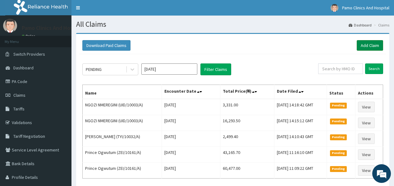
click at [370, 43] on link "Add Claim" at bounding box center [370, 45] width 26 height 11
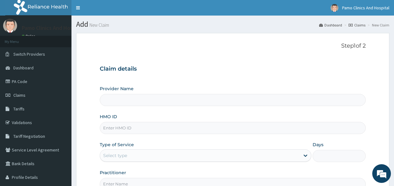
type input "Pamo Clinics And Hospital"
click at [118, 128] on input "HMO ID" at bounding box center [233, 128] width 266 height 12
paste input "DRY/10040/A"
click at [110, 128] on input "DRY/10040/A" at bounding box center [233, 128] width 266 height 12
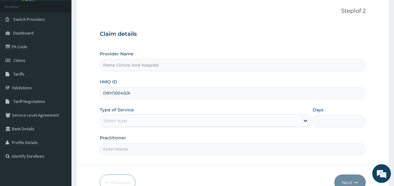
scroll to position [50, 0]
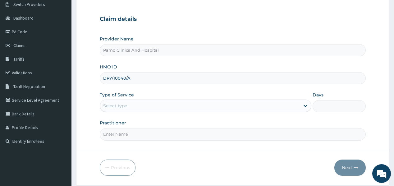
type input "DRY/10040/A"
click at [132, 106] on div "Select type" at bounding box center [200, 106] width 200 height 10
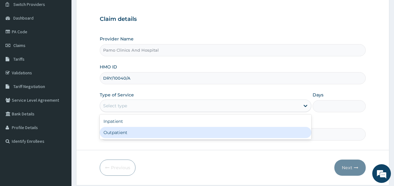
click at [112, 131] on div "Outpatient" at bounding box center [206, 132] width 212 height 11
type input "1"
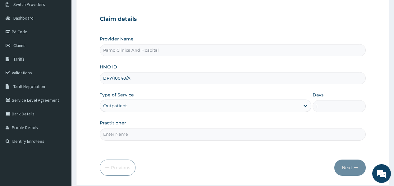
drag, startPoint x: 121, startPoint y: 135, endPoint x: 124, endPoint y: 138, distance: 4.2
click at [121, 135] on input "Practitioner" at bounding box center [233, 134] width 266 height 12
type input "Okannah Emmanuel"
click at [349, 166] on button "Next" at bounding box center [349, 167] width 31 height 16
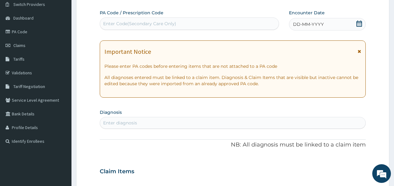
click at [137, 25] on div "Enter Code(Secondary Care Only)" at bounding box center [139, 24] width 73 height 6
paste input "PA/A8AA65"
type input "PA/A8AA65"
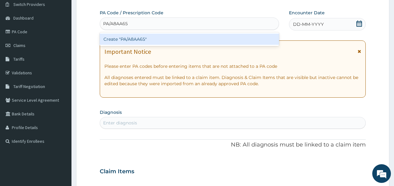
click at [115, 38] on div "Create "PA/A8AA65"" at bounding box center [189, 39] width 179 height 11
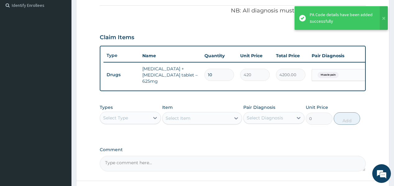
scroll to position [215, 0]
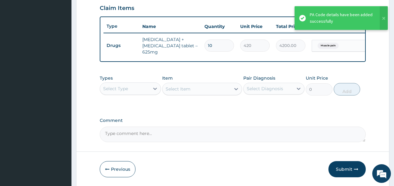
click at [132, 90] on div "Select Type" at bounding box center [124, 89] width 49 height 10
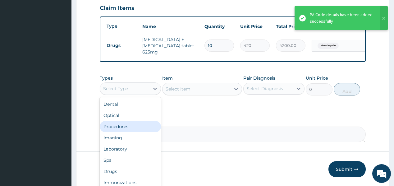
click at [115, 126] on div "Procedures" at bounding box center [130, 126] width 61 height 11
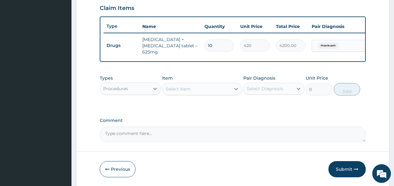
drag, startPoint x: 187, startPoint y: 89, endPoint x: 190, endPoint y: 78, distance: 11.4
click at [187, 89] on div "Select Item" at bounding box center [178, 89] width 25 height 6
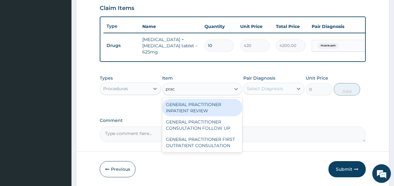
type input "pract"
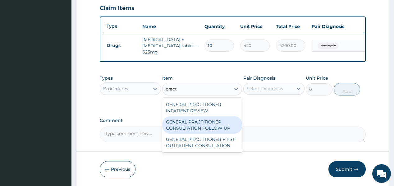
click at [174, 126] on div "GENERAL PRACTITIONER CONSULTATION FOLLOW UP" at bounding box center [202, 124] width 80 height 17
type input "1875"
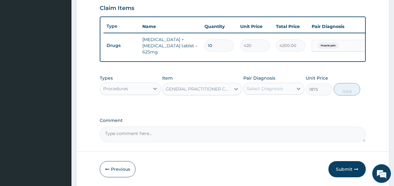
click at [263, 87] on div "Select Diagnosis" at bounding box center [265, 88] width 36 height 6
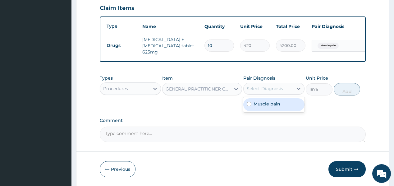
click at [254, 109] on div "Muscle pain" at bounding box center [273, 104] width 61 height 13
checkbox input "true"
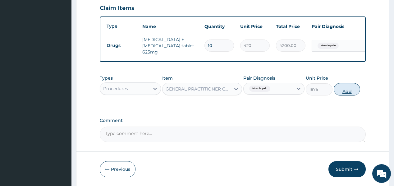
click at [353, 88] on button "Add" at bounding box center [347, 89] width 27 height 12
type input "0"
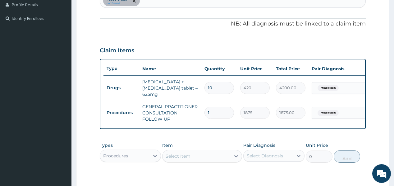
scroll to position [165, 0]
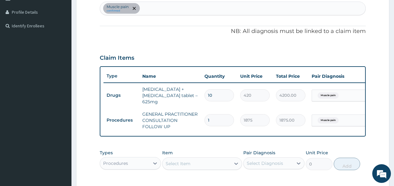
click at [150, 9] on div "Muscle pain confirmed" at bounding box center [232, 8] width 265 height 13
type input "malaria"
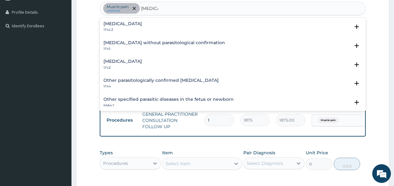
click at [116, 63] on h4 "Malaria, unspecified" at bounding box center [122, 61] width 39 height 5
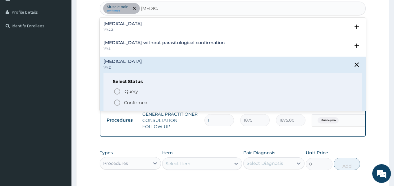
click at [120, 99] on icon "status option filled" at bounding box center [116, 102] width 7 height 7
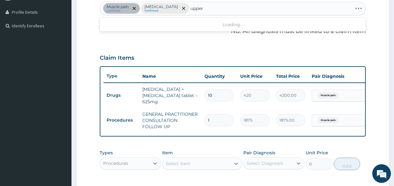
type input "upper"
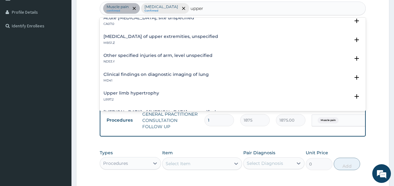
scroll to position [75, 0]
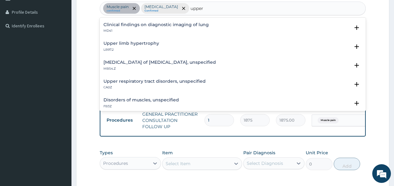
click at [123, 81] on h4 "Upper respiratory tract disorders, unspecified" at bounding box center [154, 81] width 102 height 5
click at [124, 87] on p "CA0Z" at bounding box center [154, 87] width 102 height 4
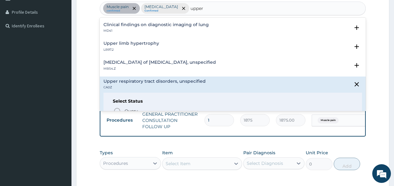
scroll to position [99, 0]
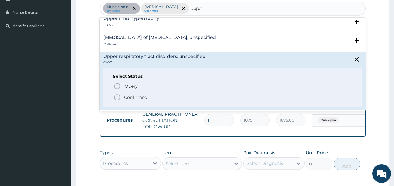
click at [121, 94] on span "Confirmed" at bounding box center [232, 97] width 239 height 7
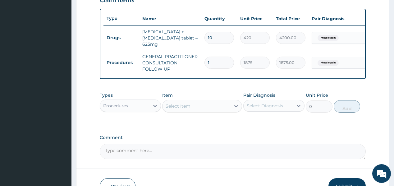
scroll to position [240, 0]
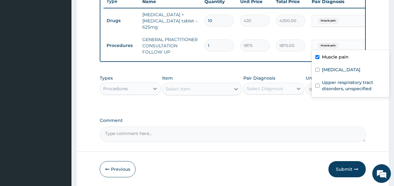
click at [345, 41] on div "Muscle pain" at bounding box center [337, 45] width 50 height 11
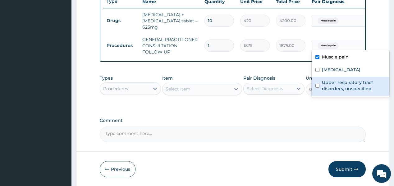
click at [334, 86] on label "Upper respiratory tract disorders, unspecified" at bounding box center [354, 85] width 64 height 12
checkbox input "true"
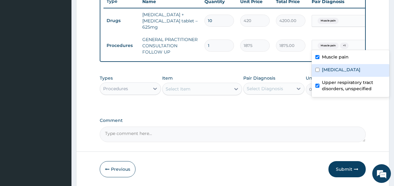
click at [345, 69] on label "[MEDICAL_DATA]" at bounding box center [341, 69] width 39 height 6
checkbox input "true"
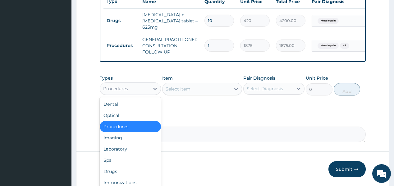
click at [134, 89] on div "Procedures" at bounding box center [124, 89] width 49 height 10
click at [123, 149] on div "Laboratory" at bounding box center [130, 148] width 61 height 11
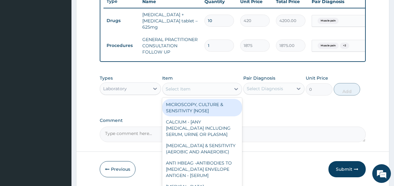
click at [181, 91] on div "Select Item" at bounding box center [178, 89] width 25 height 6
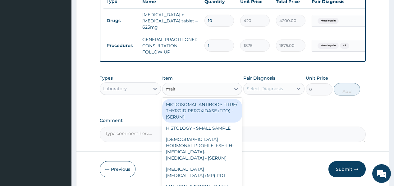
type input "malar"
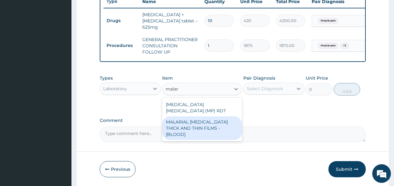
click at [185, 117] on div "MALARIAL [MEDICAL_DATA] THICK AND THIN FILMS - [BLOOD]" at bounding box center [202, 128] width 80 height 24
type input "2187.5"
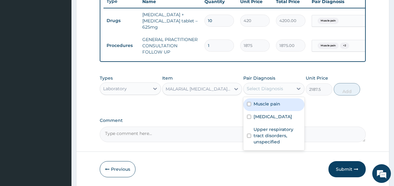
click at [268, 89] on div "Select Diagnosis" at bounding box center [265, 88] width 36 height 6
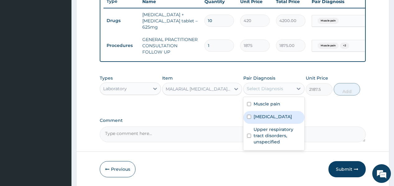
click at [265, 115] on label "[MEDICAL_DATA]" at bounding box center [273, 116] width 39 height 6
checkbox input "true"
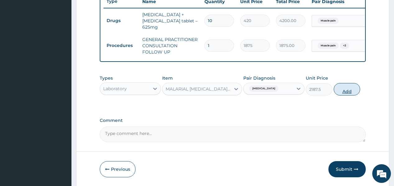
click at [342, 89] on button "Add" at bounding box center [347, 89] width 27 height 12
type input "0"
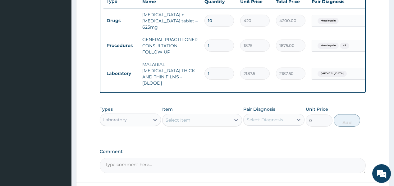
click at [138, 115] on div "Laboratory" at bounding box center [124, 120] width 49 height 10
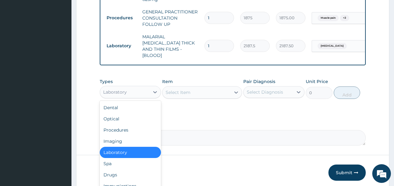
scroll to position [285, 0]
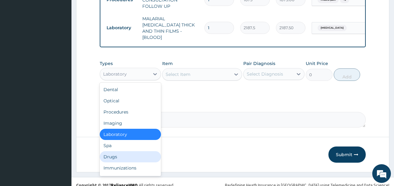
click at [111, 152] on div "Drugs" at bounding box center [130, 156] width 61 height 11
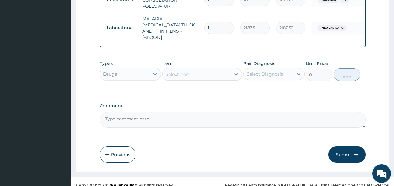
click at [176, 71] on div "Select Item" at bounding box center [178, 74] width 25 height 6
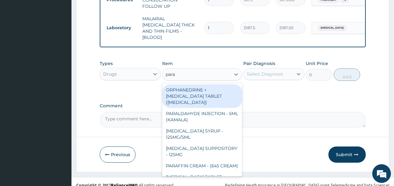
type input "parac"
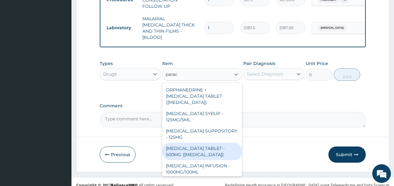
click at [171, 143] on div "PARACETAMOL TABLET - 500MG (PANADOL)" at bounding box center [202, 151] width 80 height 17
type input "42"
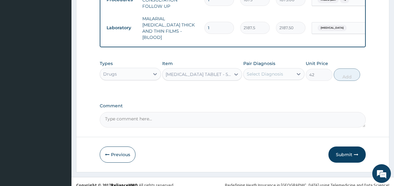
click at [272, 71] on div "Select Diagnosis" at bounding box center [265, 74] width 36 height 6
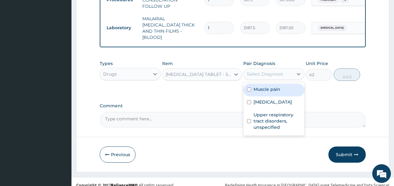
click at [274, 86] on label "Muscle pain" at bounding box center [267, 89] width 27 height 6
checkbox input "true"
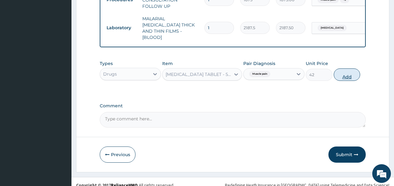
click at [345, 69] on button "Add" at bounding box center [347, 74] width 27 height 12
type input "0"
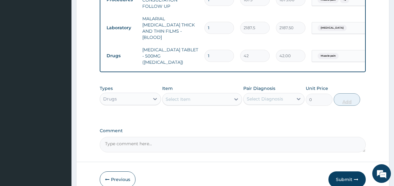
type input "18"
type input "756.00"
type input "18"
click at [185, 96] on div "Select Item" at bounding box center [178, 99] width 25 height 6
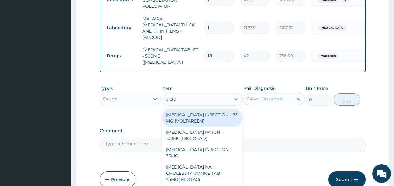
type input "diclof"
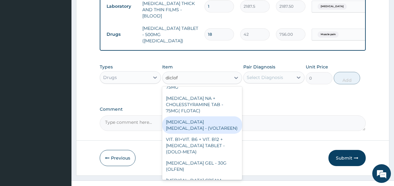
scroll to position [50, 0]
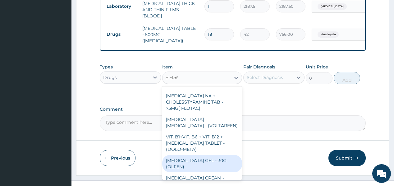
click at [182, 155] on div "DICLOFENAC GEL - 30G (OLFEN)" at bounding box center [202, 163] width 80 height 17
type input "1120"
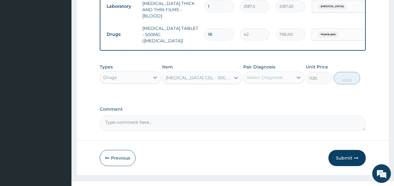
click at [271, 72] on div "Select Diagnosis" at bounding box center [268, 77] width 49 height 10
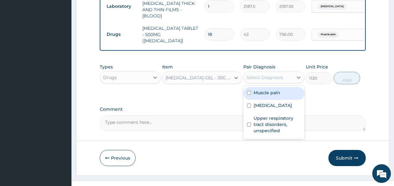
click at [276, 89] on label "Muscle pain" at bounding box center [267, 92] width 27 height 6
checkbox input "true"
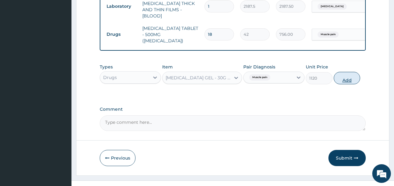
click at [347, 72] on button "Add" at bounding box center [347, 78] width 27 height 12
type input "0"
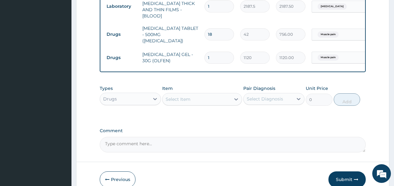
click at [181, 96] on div "Select Item" at bounding box center [178, 99] width 25 height 6
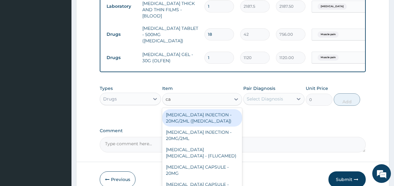
type input "c"
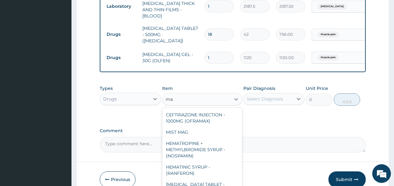
type input "m"
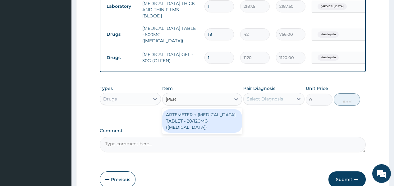
type input "coart"
click at [175, 109] on div "ARTEMETER + LUMEFANTRINE TABLET - 20/120MG (COARTEM)" at bounding box center [202, 121] width 80 height 24
type input "210"
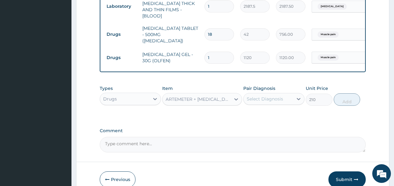
click at [267, 96] on div "Select Diagnosis" at bounding box center [265, 99] width 36 height 6
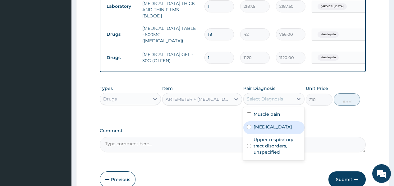
click at [260, 124] on label "Malaria, unspecified" at bounding box center [273, 127] width 39 height 6
checkbox input "true"
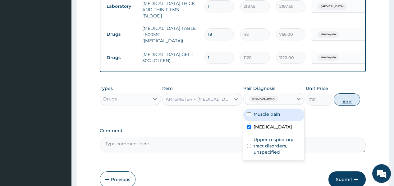
click at [345, 93] on button "Add" at bounding box center [347, 99] width 27 height 12
type input "0"
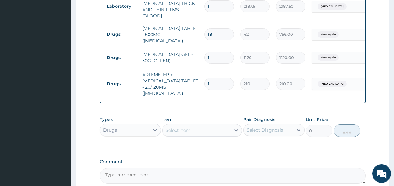
type input "0.00"
type input "2"
type input "420.00"
type input "24"
type input "5040.00"
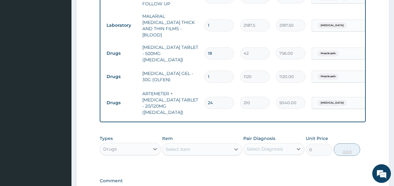
scroll to position [282, 0]
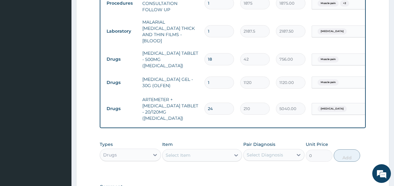
type input "24"
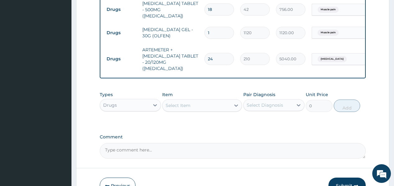
click at [347, 177] on button "Submit" at bounding box center [346, 185] width 37 height 16
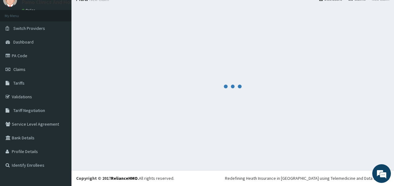
scroll to position [25, 0]
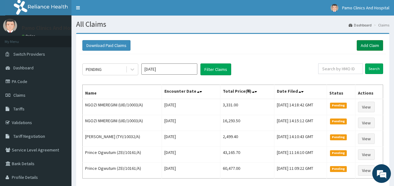
click at [368, 44] on link "Add Claim" at bounding box center [370, 45] width 26 height 11
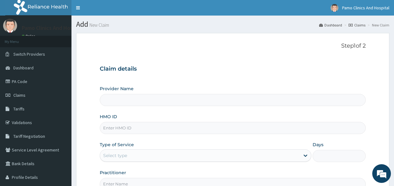
type input "Pamo Clinics And Hospital"
click at [109, 130] on input "HMO ID" at bounding box center [233, 128] width 266 height 12
paste input "LHC/10086/A"
click at [107, 128] on input "LHC/10086/A" at bounding box center [233, 128] width 266 height 12
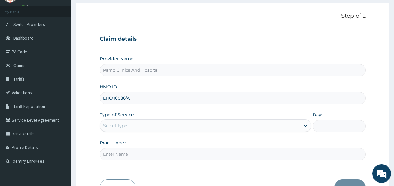
scroll to position [50, 0]
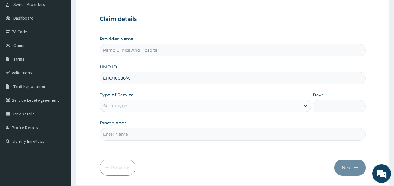
type input "LHC/10086/A"
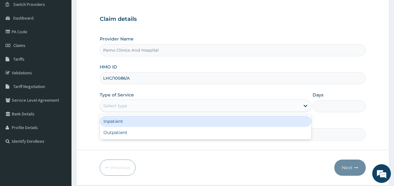
click at [123, 101] on div "Select type" at bounding box center [200, 106] width 200 height 10
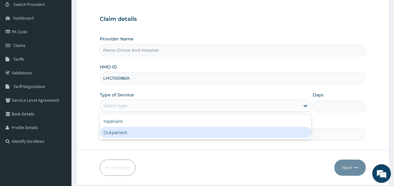
click at [116, 132] on div "Outpatient" at bounding box center [206, 132] width 212 height 11
type input "1"
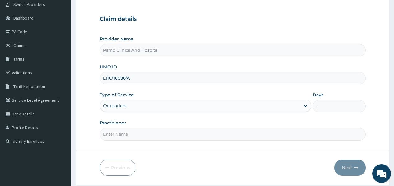
click at [116, 132] on input "Practitioner" at bounding box center [233, 134] width 266 height 12
type input "DR FESTUS DAVIES"
click at [345, 169] on button "Next" at bounding box center [349, 167] width 31 height 16
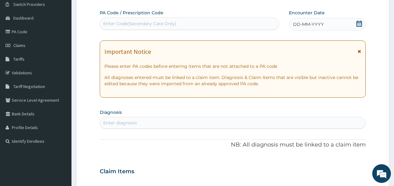
click at [140, 22] on div "Enter Code(Secondary Care Only)" at bounding box center [139, 24] width 73 height 6
paste input "PA/E241F0"
type input "PA/E241F0"
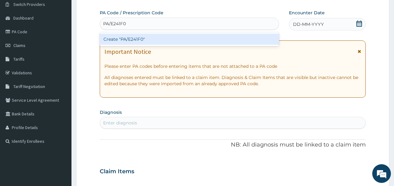
click at [116, 41] on div "Create "PA/E241F0"" at bounding box center [189, 39] width 179 height 11
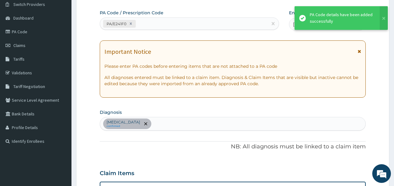
scroll to position [165, 0]
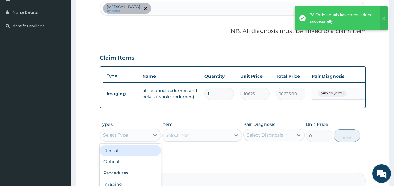
click at [135, 140] on div "Select Type" at bounding box center [124, 135] width 49 height 10
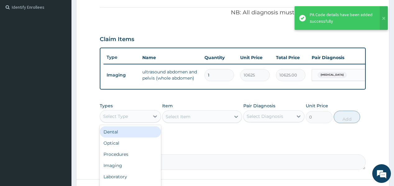
scroll to position [190, 0]
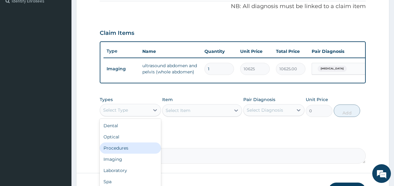
click at [113, 149] on div "Procedures" at bounding box center [130, 147] width 61 height 11
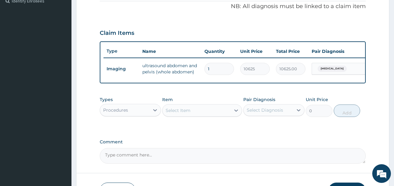
click at [198, 115] on div "Select Item" at bounding box center [196, 110] width 68 height 10
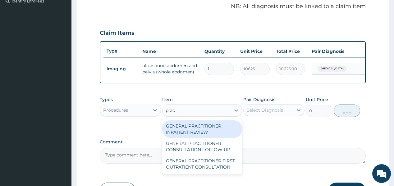
type input "pract"
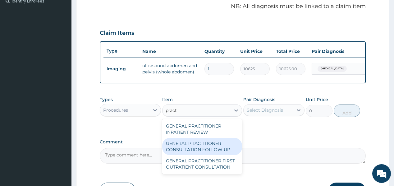
click at [194, 149] on div "GENERAL PRACTITIONER CONSULTATION FOLLOW UP" at bounding box center [202, 146] width 80 height 17
type input "1875"
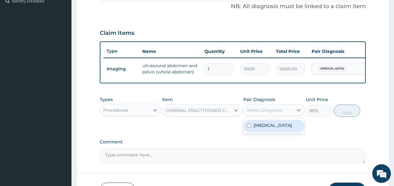
click at [260, 113] on div "Select Diagnosis" at bounding box center [265, 110] width 36 height 6
click at [269, 113] on div "Select Diagnosis" at bounding box center [265, 110] width 36 height 6
click at [267, 128] on label "Acute abdomen" at bounding box center [273, 125] width 39 height 6
checkbox input "true"
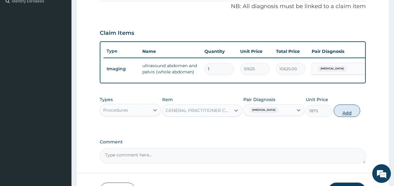
click at [349, 117] on button "Add" at bounding box center [347, 110] width 27 height 12
type input "0"
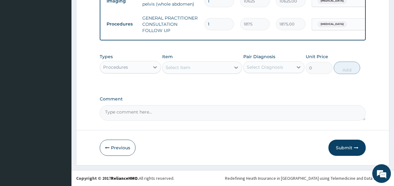
scroll to position [260, 0]
click at [147, 66] on div "Procedures" at bounding box center [124, 67] width 49 height 10
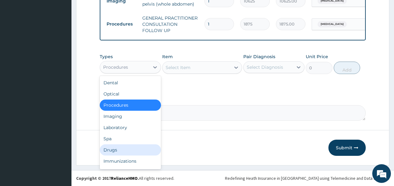
click at [118, 149] on div "Drugs" at bounding box center [130, 149] width 61 height 11
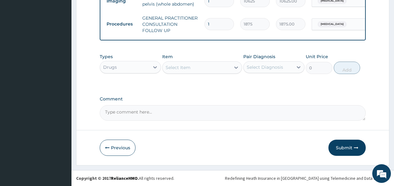
click at [200, 67] on div "Select Item" at bounding box center [196, 67] width 68 height 10
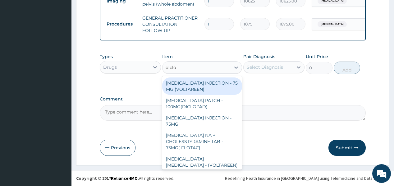
type input "diclof"
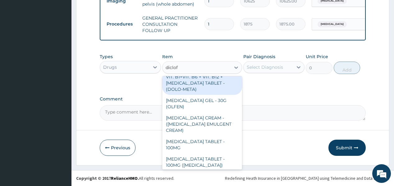
scroll to position [124, 0]
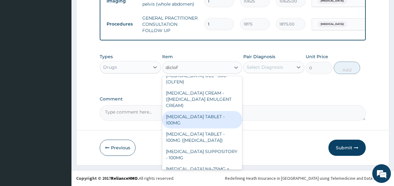
click at [189, 116] on div "DICLOFENAC TABLET - 100MG" at bounding box center [202, 119] width 80 height 17
type input "112"
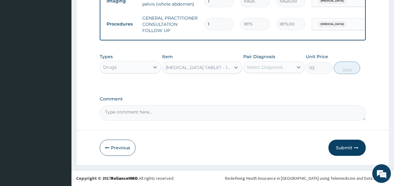
click at [270, 69] on div "Select Diagnosis" at bounding box center [265, 67] width 36 height 6
click at [263, 84] on label "Acute abdomen" at bounding box center [273, 82] width 39 height 6
checkbox input "true"
click at [345, 68] on button "Add" at bounding box center [347, 68] width 27 height 12
type input "0"
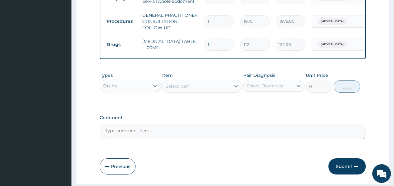
type input "0.00"
type input "6"
type input "672.00"
type input "6"
click at [345, 169] on button "Submit" at bounding box center [346, 166] width 37 height 16
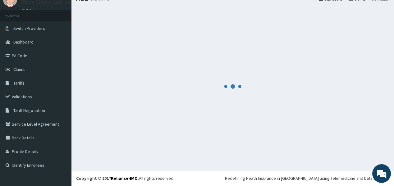
scroll to position [25, 0]
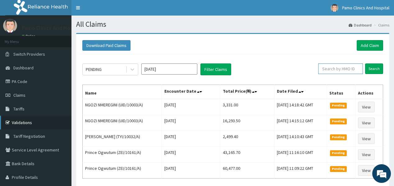
paste input "PA/E241F0"
type input "P"
paste input "LHC/10086/A"
type input "LHC/10086/A"
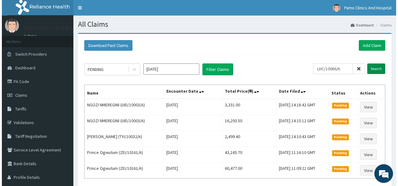
scroll to position [0, 0]
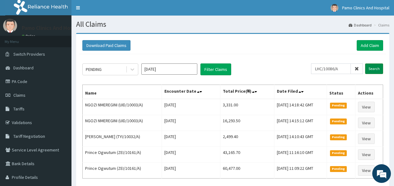
click at [370, 67] on input "Search" at bounding box center [374, 68] width 18 height 11
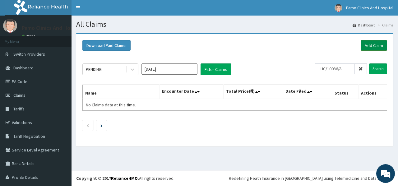
click at [375, 43] on link "Add Claim" at bounding box center [373, 45] width 26 height 11
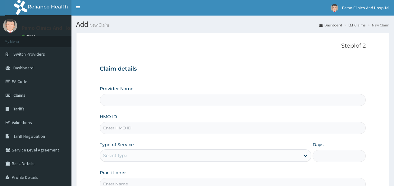
click at [103, 127] on input "HMO ID" at bounding box center [233, 128] width 266 height 12
type input "Pamo Clinics And Hospital"
paste input "LHC/10086/A"
click at [111, 127] on input "LHC/10086/A" at bounding box center [233, 128] width 266 height 12
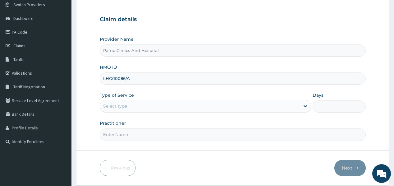
scroll to position [50, 0]
type input "LHC/10086/A"
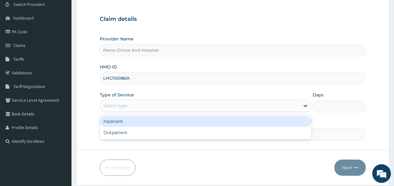
click at [120, 103] on div "Select type" at bounding box center [115, 106] width 24 height 6
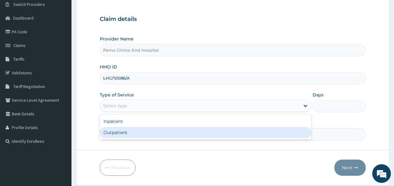
click at [110, 131] on div "Outpatient" at bounding box center [206, 132] width 212 height 11
type input "1"
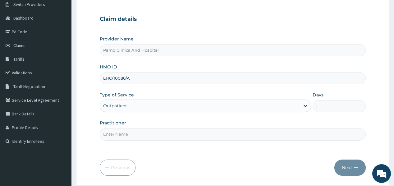
click at [112, 139] on input "Practitioner" at bounding box center [233, 134] width 266 height 12
type input "DR CYNTHIA AMAEFULE"
click at [349, 165] on button "Next" at bounding box center [349, 167] width 31 height 16
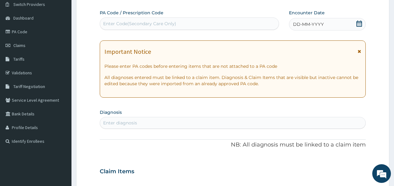
scroll to position [0, 0]
click at [123, 23] on div "Enter Code(Secondary Care Only)" at bounding box center [139, 24] width 73 height 6
paste input "PA/E241F0"
type input "PA/E241F0"
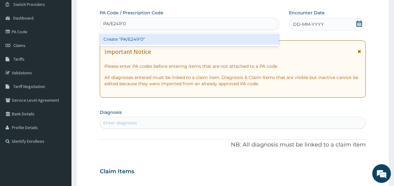
click at [129, 40] on div "Create "PA/E241F0"" at bounding box center [189, 39] width 179 height 11
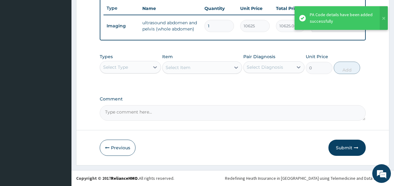
scroll to position [235, 0]
click at [140, 67] on div "Select Type" at bounding box center [124, 67] width 49 height 10
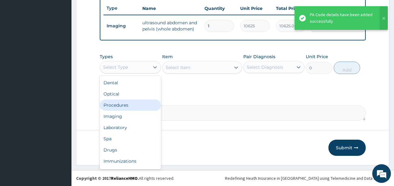
click at [127, 104] on div "Procedures" at bounding box center [130, 104] width 61 height 11
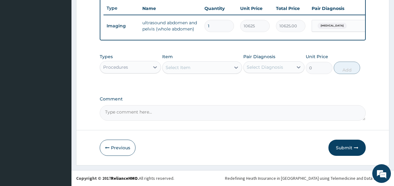
click at [190, 69] on div "Select Item" at bounding box center [196, 67] width 68 height 10
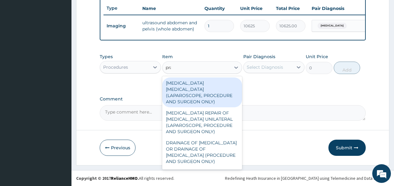
type input "prac"
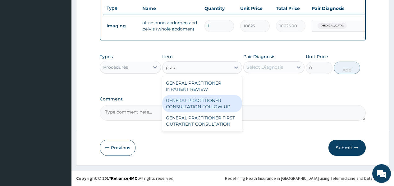
click at [173, 99] on div "GENERAL PRACTITIONER CONSULTATION FOLLOW UP" at bounding box center [202, 103] width 80 height 17
type input "1875"
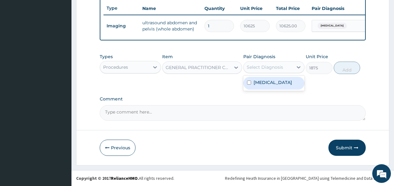
click at [274, 66] on div "Select Diagnosis" at bounding box center [265, 67] width 36 height 6
click at [266, 86] on div "Acute abdomen" at bounding box center [273, 83] width 61 height 13
checkbox input "true"
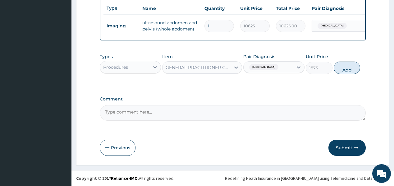
click at [339, 68] on button "Add" at bounding box center [347, 68] width 27 height 12
type input "0"
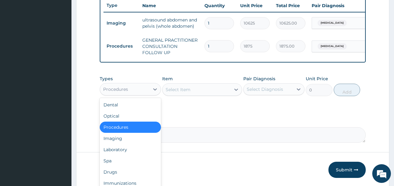
click at [147, 94] on div "Procedures" at bounding box center [124, 89] width 49 height 10
click at [108, 173] on div "Drugs" at bounding box center [130, 171] width 61 height 11
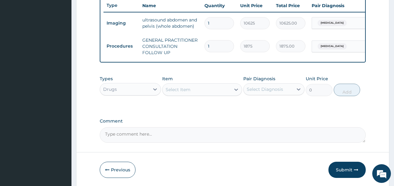
click at [190, 94] on div "Select Item" at bounding box center [196, 90] width 68 height 10
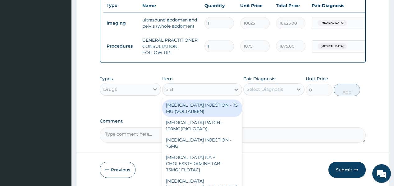
type input "diclo"
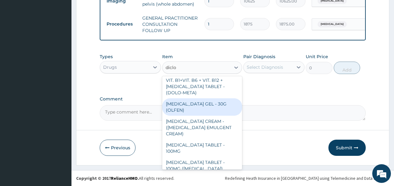
scroll to position [124, 0]
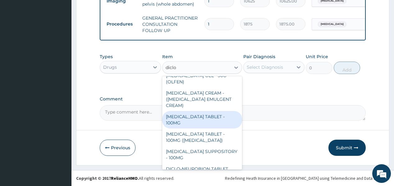
click at [199, 115] on div "[MEDICAL_DATA] TABLET - 100MG" at bounding box center [202, 119] width 80 height 17
type input "112"
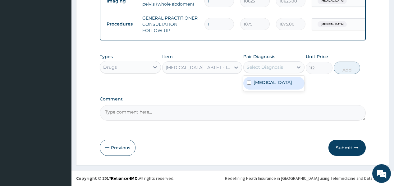
click at [284, 63] on div "Select Diagnosis" at bounding box center [268, 67] width 49 height 10
drag, startPoint x: 272, startPoint y: 85, endPoint x: 324, endPoint y: 74, distance: 53.2
click at [272, 85] on label "Acute abdomen" at bounding box center [273, 82] width 39 height 6
checkbox input "true"
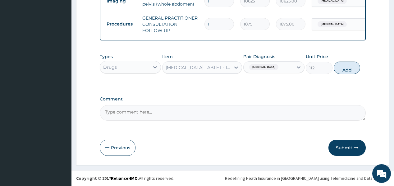
click at [347, 68] on button "Add" at bounding box center [347, 68] width 27 height 12
type input "0"
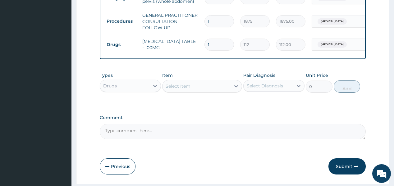
type input "0.00"
type input "6"
type input "672.00"
type input "6"
click at [346, 168] on button "Submit" at bounding box center [346, 166] width 37 height 16
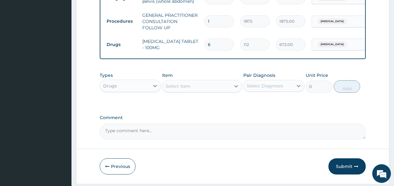
scroll to position [25, 0]
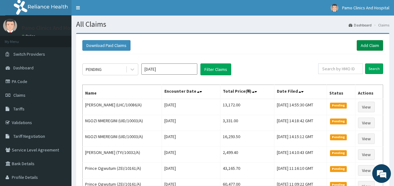
click at [362, 46] on link "Add Claim" at bounding box center [370, 45] width 26 height 11
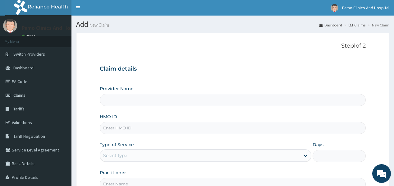
type input "Pamo Clinics And Hospital"
click at [101, 128] on input "HMO ID" at bounding box center [233, 128] width 266 height 12
paste input "RLD/10173/A"
click at [110, 127] on input "RLD/10173/A" at bounding box center [233, 128] width 266 height 12
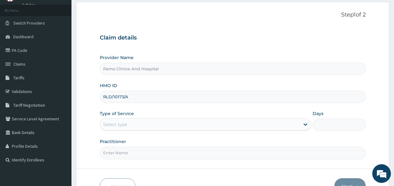
scroll to position [50, 0]
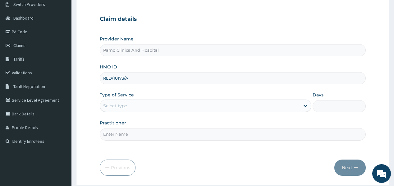
type input "RLD/10173/A"
click at [117, 107] on div "Select type" at bounding box center [115, 106] width 24 height 6
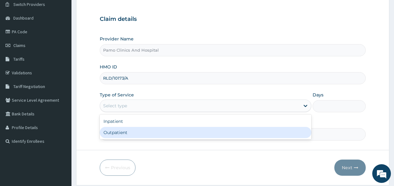
click at [109, 136] on div "Outpatient" at bounding box center [206, 132] width 212 height 11
type input "1"
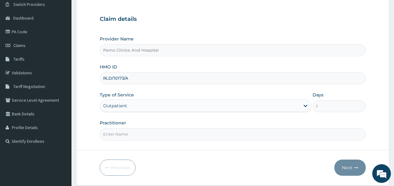
click at [109, 135] on input "Practitioner" at bounding box center [233, 134] width 266 height 12
type input "[PERSON_NAME]"
click at [347, 168] on button "Next" at bounding box center [349, 167] width 31 height 16
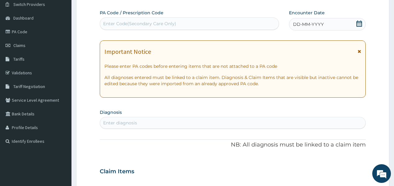
click at [148, 21] on div "Enter Code(Secondary Care Only)" at bounding box center [139, 24] width 73 height 6
paste input "PA/6FD1E2"
type input "PA/6FD1E2"
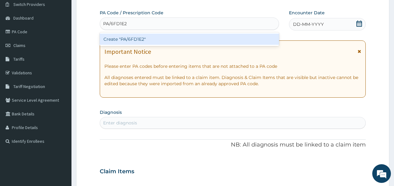
click at [132, 42] on div "Create "PA/6FD1E2"" at bounding box center [189, 39] width 179 height 11
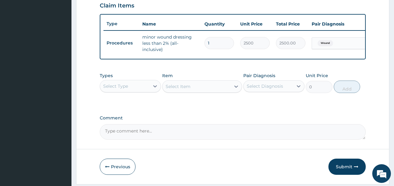
scroll to position [239, 0]
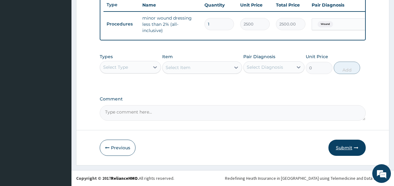
click at [355, 149] on icon "button" at bounding box center [356, 147] width 4 height 4
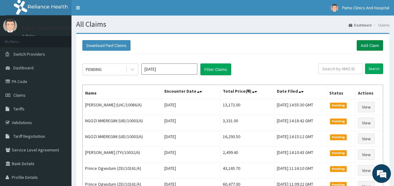
click at [367, 43] on link "Add Claim" at bounding box center [370, 45] width 26 height 11
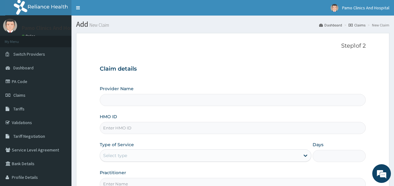
type input "Pamo Clinics And Hospital"
click at [117, 129] on input "HMO ID" at bounding box center [233, 128] width 266 height 12
paste input "PA/6FD1E2"
type input "P"
paste input "RLD/10173/A"
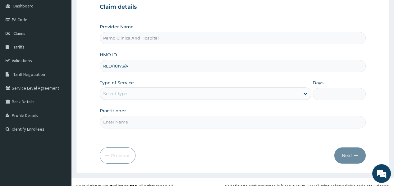
scroll to position [69, 0]
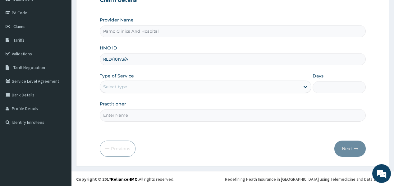
type input "RLD/10173/A"
click at [118, 88] on div "Select type" at bounding box center [115, 87] width 24 height 6
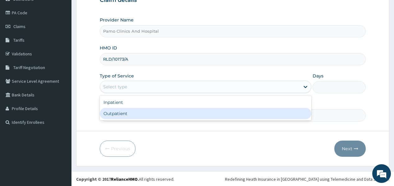
click at [114, 112] on div "Outpatient" at bounding box center [206, 113] width 212 height 11
type input "1"
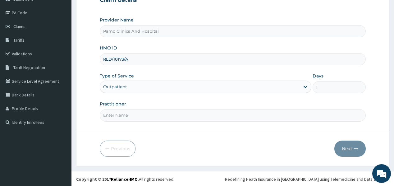
click at [114, 112] on input "Practitioner" at bounding box center [233, 115] width 266 height 12
type input "[PERSON_NAME]"
click at [348, 147] on button "Next" at bounding box center [349, 148] width 31 height 16
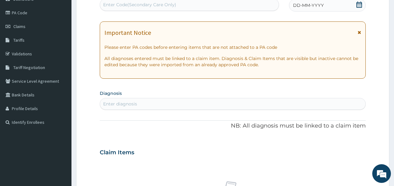
click at [132, 6] on div "Enter Code(Secondary Care Only)" at bounding box center [139, 5] width 73 height 6
paste input "PA/3E3A18"
type input "PA/3E3A18"
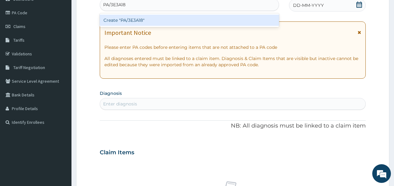
click at [126, 20] on div "Create "PA/3E3A18"" at bounding box center [189, 20] width 179 height 11
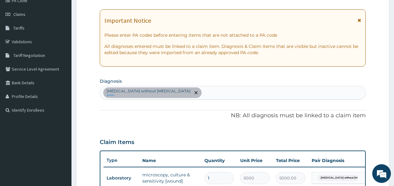
scroll to position [78, 0]
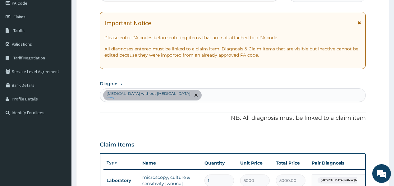
click at [186, 93] on div "[MEDICAL_DATA] without [MEDICAL_DATA] query" at bounding box center [232, 95] width 265 height 13
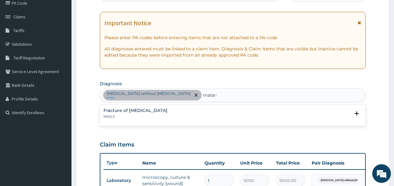
type input "[MEDICAL_DATA]"
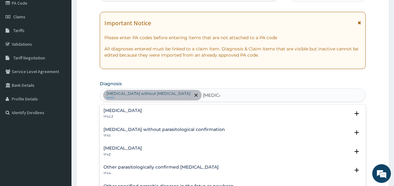
click at [120, 151] on div "[MEDICAL_DATA] 1F4Z" at bounding box center [122, 151] width 39 height 11
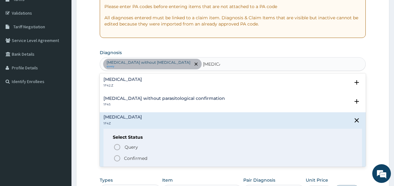
scroll to position [128, 0]
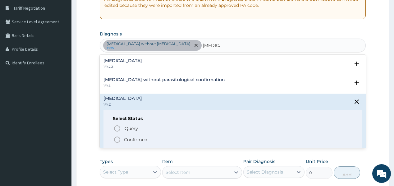
click at [121, 138] on span "Confirmed" at bounding box center [232, 139] width 239 height 7
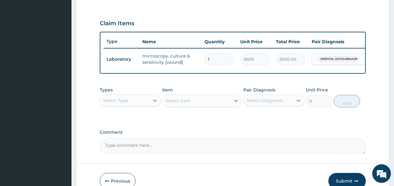
scroll to position [203, 0]
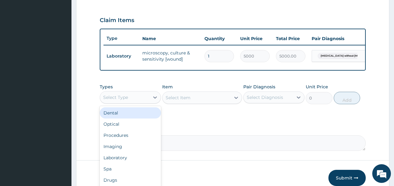
click at [135, 102] on div "Select Type" at bounding box center [124, 97] width 49 height 10
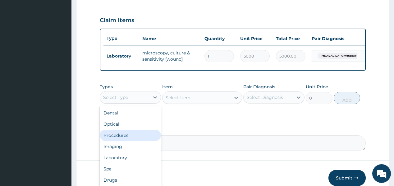
click at [118, 140] on div "Procedures" at bounding box center [130, 135] width 61 height 11
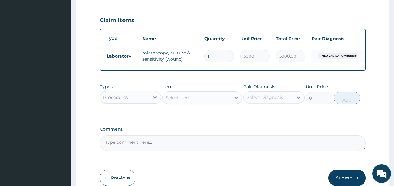
click at [189, 100] on div "Select Item" at bounding box center [178, 97] width 25 height 6
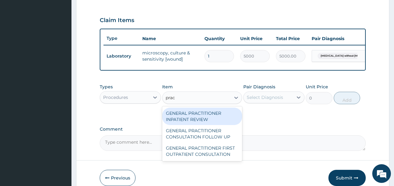
type input "pract"
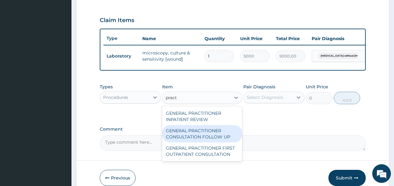
click at [190, 137] on div "GENERAL PRACTITIONER CONSULTATION FOLLOW UP" at bounding box center [202, 133] width 80 height 17
type input "1875"
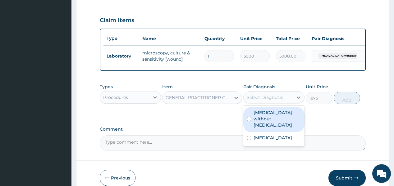
click at [271, 100] on div "Select Diagnosis" at bounding box center [265, 97] width 36 height 6
click at [271, 112] on div "Sepsis without septic shock" at bounding box center [273, 119] width 61 height 25
checkbox input "true"
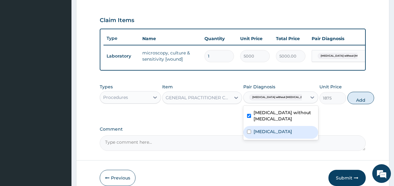
click at [260, 132] on label "Malaria, unspecified" at bounding box center [273, 131] width 39 height 6
checkbox input "true"
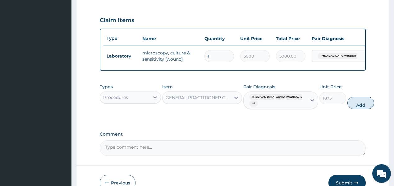
click at [354, 104] on button "Add" at bounding box center [360, 103] width 27 height 12
type input "0"
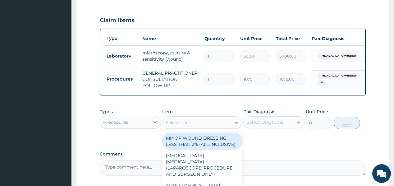
click at [194, 126] on div "Select Item" at bounding box center [196, 122] width 68 height 10
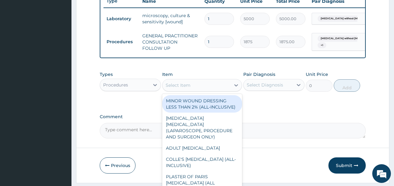
scroll to position [260, 0]
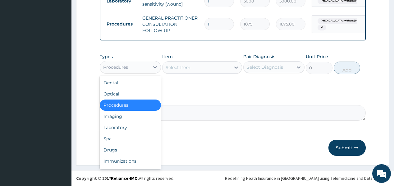
click at [129, 71] on div "Procedures" at bounding box center [124, 67] width 49 height 10
click at [114, 128] on div "Laboratory" at bounding box center [130, 127] width 61 height 11
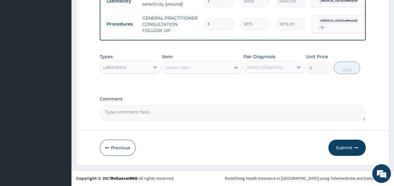
click at [202, 68] on div "Select Item" at bounding box center [196, 67] width 68 height 10
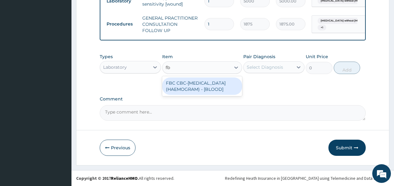
type input "fbc"
click at [201, 91] on div "FBC CBC-COMPLETE BLOOD COUNT (HAEMOGRAM) - [BLOOD]" at bounding box center [202, 85] width 80 height 17
type input "5000"
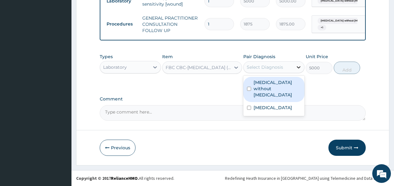
click at [293, 67] on div at bounding box center [298, 67] width 11 height 11
drag, startPoint x: 286, startPoint y: 88, endPoint x: 324, endPoint y: 75, distance: 40.8
click at [286, 87] on label "Sepsis without septic shock" at bounding box center [277, 88] width 47 height 19
checkbox input "true"
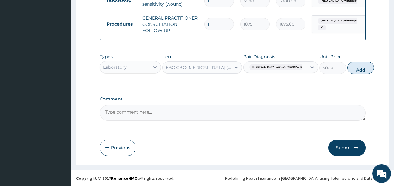
click at [347, 66] on button "Add" at bounding box center [360, 68] width 27 height 12
type input "0"
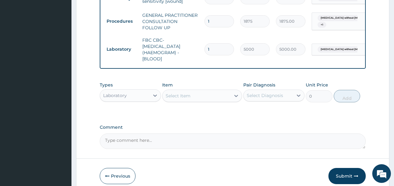
click at [199, 101] on div "Select Item" at bounding box center [196, 96] width 68 height 10
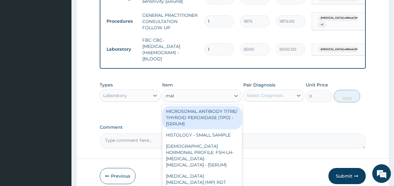
type input "mala"
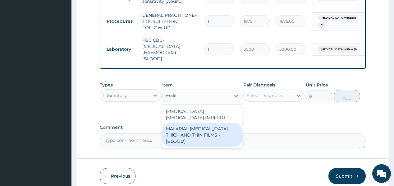
click at [188, 129] on div "MALARIAL PARASITE THICK AND THIN FILMS - [BLOOD]" at bounding box center [202, 135] width 80 height 24
type input "2187.5"
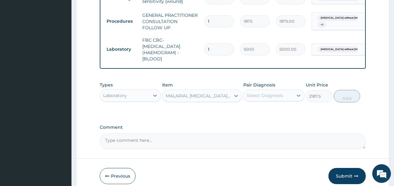
click at [272, 93] on div "Select Diagnosis" at bounding box center [268, 95] width 49 height 10
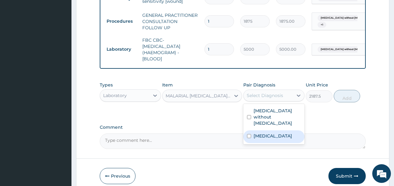
click at [264, 133] on label "Malaria, unspecified" at bounding box center [273, 136] width 39 height 6
checkbox input "true"
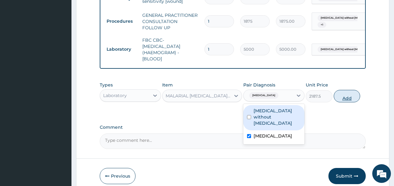
click at [345, 101] on button "Add" at bounding box center [347, 96] width 27 height 12
type input "0"
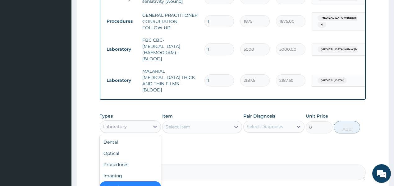
click at [142, 122] on div "Laboratory" at bounding box center [124, 126] width 49 height 10
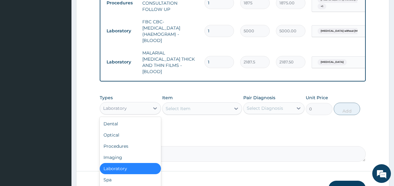
scroll to position [285, 0]
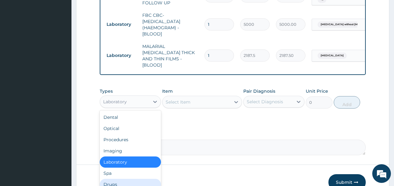
click at [118, 181] on div "Drugs" at bounding box center [130, 184] width 61 height 11
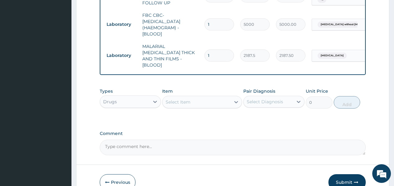
click at [221, 98] on div "Select Item" at bounding box center [196, 102] width 68 height 10
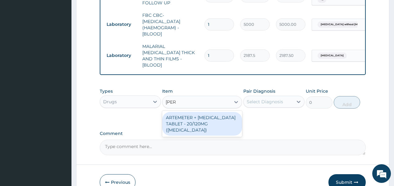
type input "coart"
click at [194, 118] on div "ARTEMETER + LUMEFANTRINE TABLET - 20/120MG (COARTEM)" at bounding box center [202, 124] width 80 height 24
type input "210"
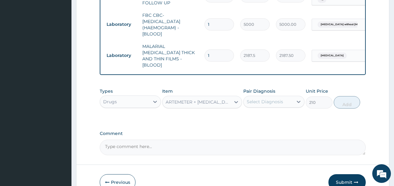
click at [268, 101] on div "Select Diagnosis" at bounding box center [265, 101] width 36 height 6
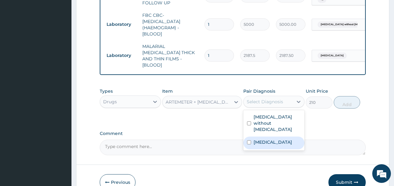
click at [265, 139] on label "Malaria, unspecified" at bounding box center [273, 142] width 39 height 6
checkbox input "true"
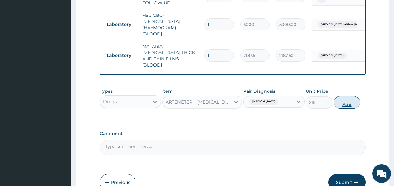
click at [339, 101] on button "Add" at bounding box center [347, 102] width 27 height 12
type input "0"
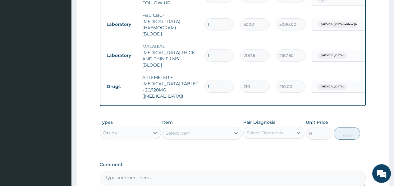
type input "0.00"
type input "6"
type input "1260.00"
type input "6"
drag, startPoint x: 180, startPoint y: 123, endPoint x: 183, endPoint y: 120, distance: 4.2
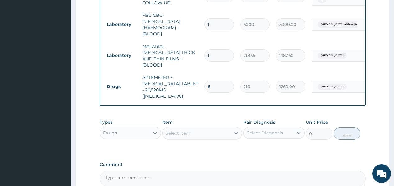
click at [180, 130] on div "Select Item" at bounding box center [178, 133] width 25 height 6
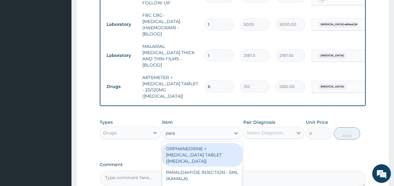
type input "parac"
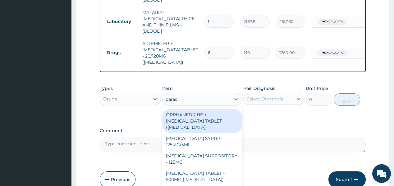
scroll to position [341, 0]
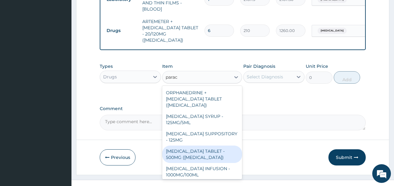
click at [184, 145] on div "PARACETAMOL TABLET - 500MG (PANADOL)" at bounding box center [202, 153] width 80 height 17
type input "42"
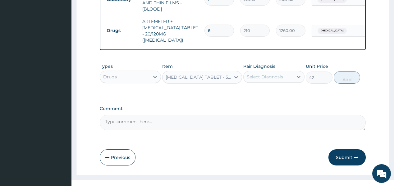
click at [276, 74] on div "Select Diagnosis" at bounding box center [265, 77] width 36 height 6
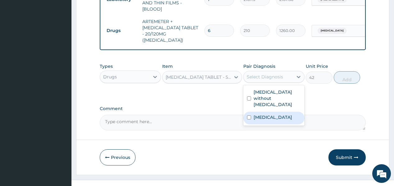
drag, startPoint x: 264, startPoint y: 100, endPoint x: 277, endPoint y: 94, distance: 13.9
click at [266, 114] on label "Malaria, unspecified" at bounding box center [273, 117] width 39 height 6
checkbox input "true"
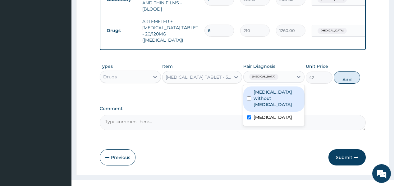
click at [290, 89] on label "Sepsis without septic shock" at bounding box center [277, 98] width 47 height 19
checkbox input "true"
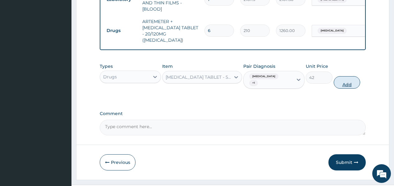
click at [342, 76] on button "Add" at bounding box center [347, 82] width 27 height 12
type input "0"
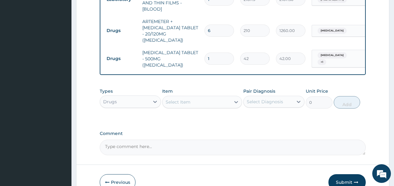
type input "18"
type input "756.00"
type input "18"
click at [180, 99] on div "Select Item" at bounding box center [178, 102] width 25 height 6
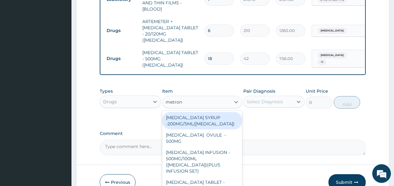
type input "metroni"
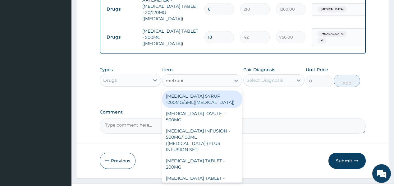
scroll to position [365, 0]
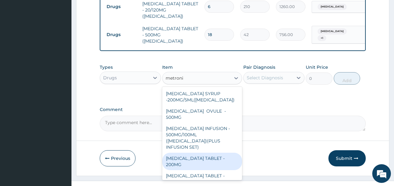
click at [204, 153] on div "METRONIDAZOLE TABLET - 200MG" at bounding box center [202, 161] width 80 height 17
type input "28"
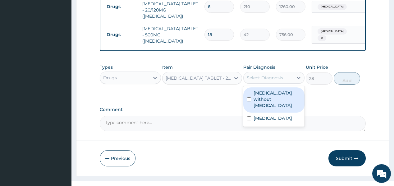
click at [270, 75] on div "Select Diagnosis" at bounding box center [265, 78] width 36 height 6
drag, startPoint x: 275, startPoint y: 87, endPoint x: 350, endPoint y: 77, distance: 76.2
click at [281, 90] on label "Sepsis without septic shock" at bounding box center [277, 99] width 47 height 19
checkbox input "true"
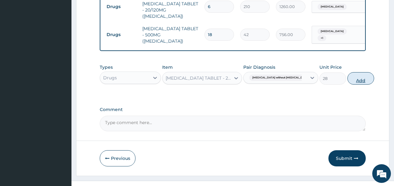
click at [350, 72] on button "Add" at bounding box center [360, 78] width 27 height 12
type input "0"
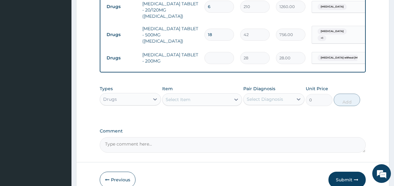
type input "0.00"
type input "4"
type input "112.00"
type input "42"
type input "1176.00"
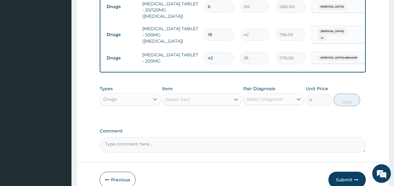
type input "42"
click at [207, 94] on div "Select Item" at bounding box center [196, 99] width 68 height 10
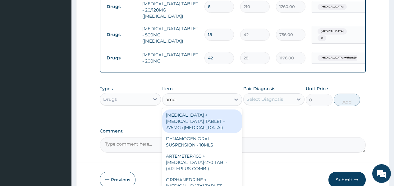
type input "amoxi"
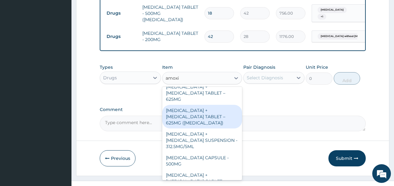
scroll to position [224, 0]
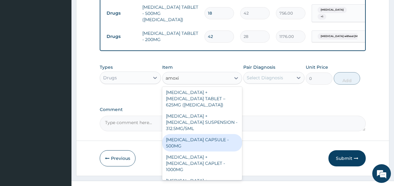
click at [178, 134] on div "AMOXICILLIN CAPSULE - 500MG" at bounding box center [202, 142] width 80 height 17
type input "112"
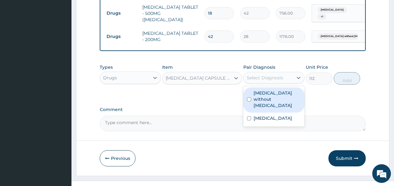
click at [273, 75] on div "Select Diagnosis" at bounding box center [265, 78] width 36 height 6
click at [278, 90] on label "Sepsis without septic shock" at bounding box center [277, 99] width 47 height 19
checkbox input "true"
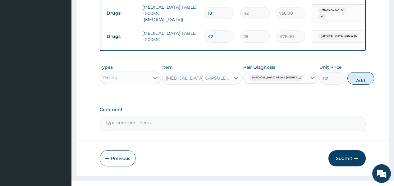
drag, startPoint x: 348, startPoint y: 69, endPoint x: 355, endPoint y: 57, distance: 13.6
click at [348, 72] on button "Add" at bounding box center [360, 78] width 27 height 12
type input "0"
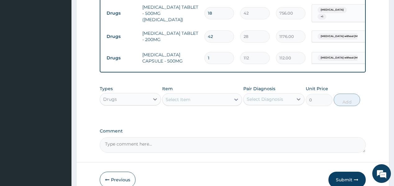
type input "0.00"
type input "2"
type input "224.00"
type input "21"
type input "2352.00"
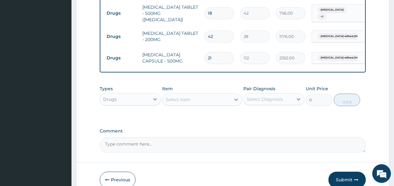
type input "2"
type input "224.00"
type input "28"
type input "3136.00"
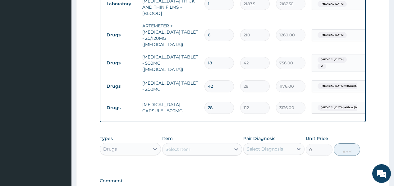
scroll to position [337, 0]
type input "28"
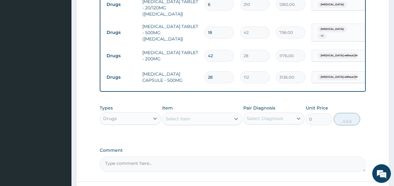
scroll to position [386, 0]
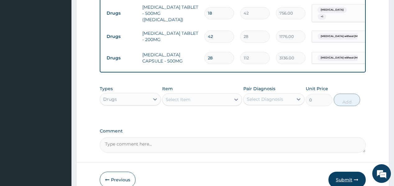
click at [343, 171] on button "Submit" at bounding box center [346, 179] width 37 height 16
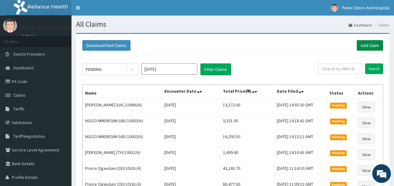
click at [364, 43] on link "Add Claim" at bounding box center [370, 45] width 26 height 11
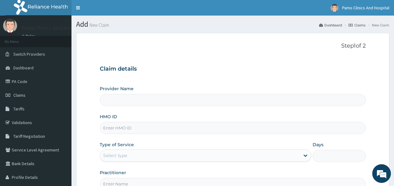
type input "Pamo Clinics And Hospital"
click at [121, 130] on input "HMO ID" at bounding box center [233, 128] width 266 height 12
paste input "ROD/10026/A"
click at [109, 129] on input "ROD/10026/A" at bounding box center [233, 128] width 266 height 12
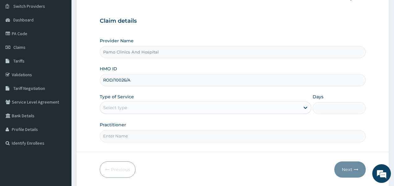
scroll to position [50, 0]
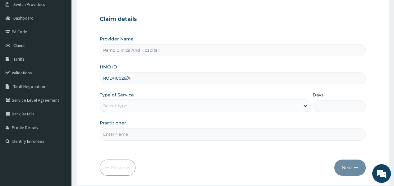
type input "ROD/10026/A"
click at [123, 104] on div "Select type" at bounding box center [115, 106] width 24 height 6
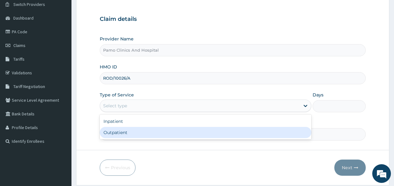
click at [109, 131] on div "Outpatient" at bounding box center [206, 132] width 212 height 11
type input "1"
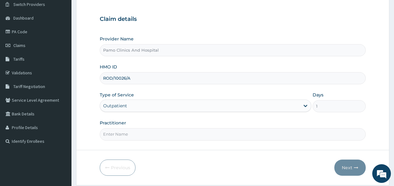
click at [112, 138] on input "Practitioner" at bounding box center [233, 134] width 266 height 12
type input "[PERSON_NAME]"
click at [346, 167] on button "Next" at bounding box center [349, 167] width 31 height 16
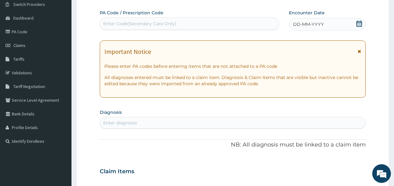
click at [129, 22] on div "Enter Code(Secondary Care Only)" at bounding box center [139, 24] width 73 height 6
paste input "PA/6AED53"
type input "PA/6AED53"
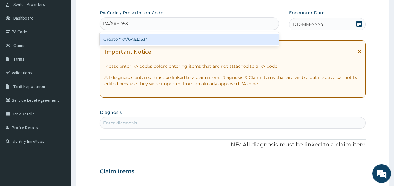
click at [114, 38] on div "Create "PA/6AED53"" at bounding box center [189, 39] width 179 height 11
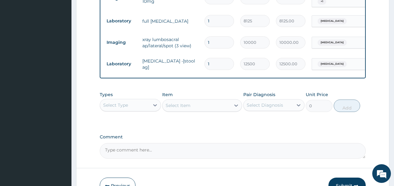
scroll to position [304, 0]
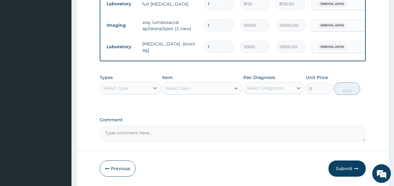
click at [141, 89] on div "Select Type" at bounding box center [124, 88] width 49 height 10
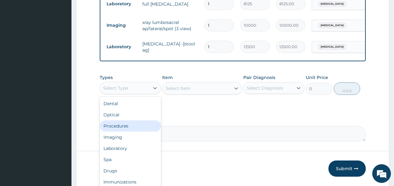
drag, startPoint x: 124, startPoint y: 126, endPoint x: 156, endPoint y: 105, distance: 37.8
click at [124, 126] on div "Procedures" at bounding box center [130, 125] width 61 height 11
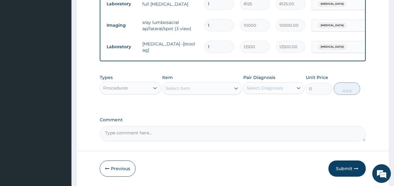
drag, startPoint x: 197, startPoint y: 91, endPoint x: 197, endPoint y: 85, distance: 6.2
click at [197, 87] on div "Select Item" at bounding box center [196, 88] width 68 height 10
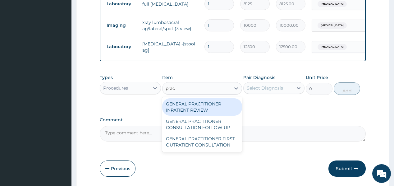
type input "pract"
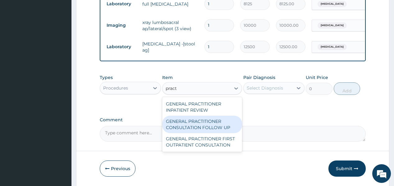
click at [174, 126] on div "GENERAL PRACTITIONER CONSULTATION FOLLOW UP" at bounding box center [202, 124] width 80 height 17
type input "1875"
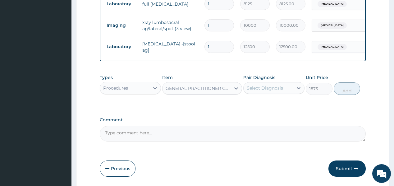
click at [274, 86] on div "Select Diagnosis" at bounding box center [265, 88] width 36 height 6
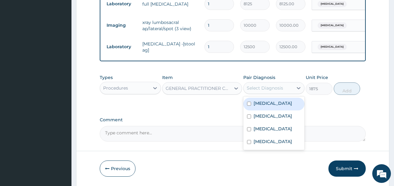
drag, startPoint x: 267, startPoint y: 104, endPoint x: 267, endPoint y: 112, distance: 8.1
click at [267, 104] on label "[MEDICAL_DATA]" at bounding box center [273, 103] width 39 height 6
checkbox input "true"
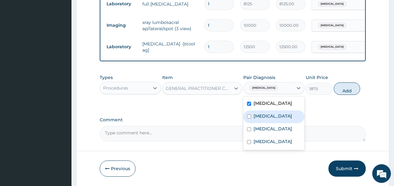
drag, startPoint x: 261, startPoint y: 121, endPoint x: 314, endPoint y: 114, distance: 54.1
click at [262, 119] on label "[MEDICAL_DATA]" at bounding box center [273, 116] width 39 height 6
checkbox input "true"
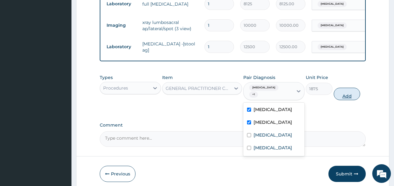
click at [345, 93] on button "Add" at bounding box center [347, 94] width 27 height 12
type input "0"
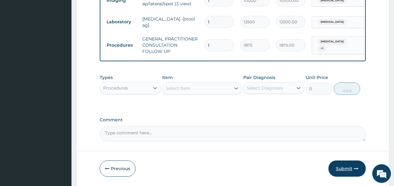
click at [340, 167] on button "Submit" at bounding box center [346, 168] width 37 height 16
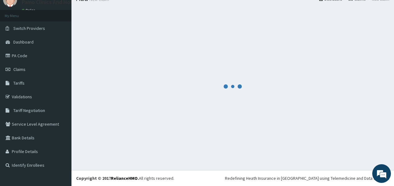
scroll to position [25, 0]
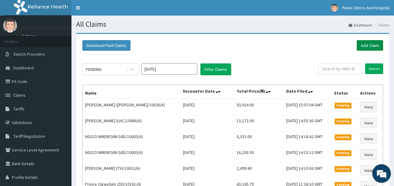
click at [374, 44] on link "Add Claim" at bounding box center [370, 45] width 26 height 11
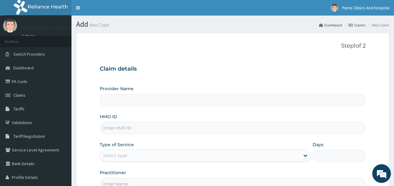
type input "Pamo Clinics And Hospital"
click at [125, 130] on input "HMO ID" at bounding box center [233, 128] width 266 height 12
paste input "ERM/10161/D"
click at [109, 130] on input "ERM/10161/D" at bounding box center [233, 128] width 266 height 12
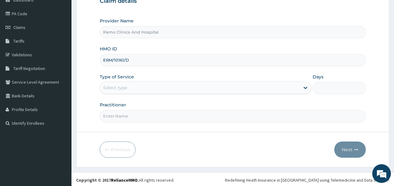
scroll to position [69, 0]
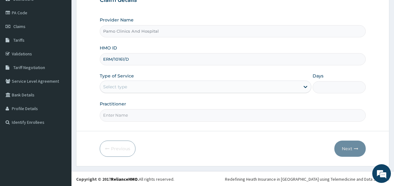
type input "ERM/10161/D"
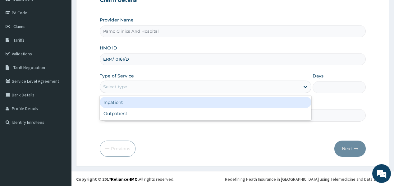
click at [121, 89] on div "Select type" at bounding box center [115, 87] width 24 height 6
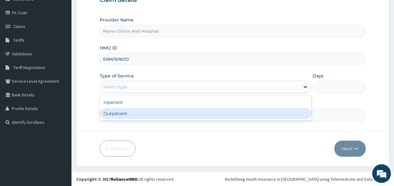
click at [114, 112] on div "Outpatient" at bounding box center [206, 113] width 212 height 11
type input "1"
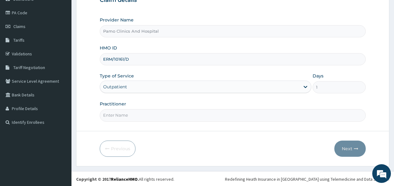
click at [123, 118] on input "Practitioner" at bounding box center [233, 115] width 266 height 12
type input "DR CYNTHIA AMAEFULE"
click at [357, 148] on icon "button" at bounding box center [356, 148] width 4 height 4
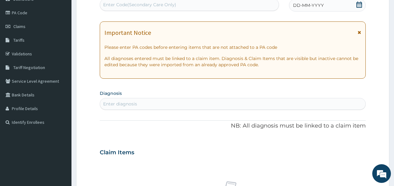
click at [123, 103] on div "Enter diagnosis" at bounding box center [120, 104] width 34 height 6
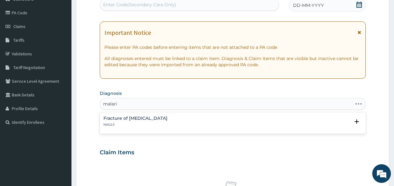
type input "malaria"
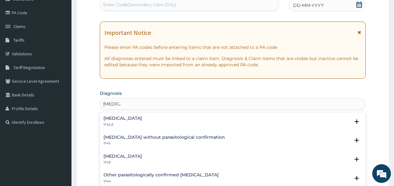
click at [107, 158] on h4 "Malaria, unspecified" at bounding box center [122, 156] width 39 height 5
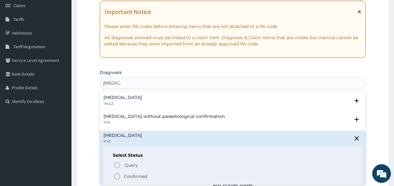
scroll to position [118, 0]
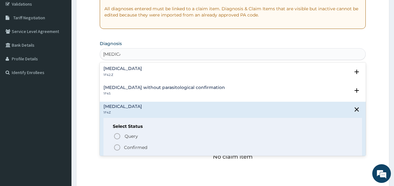
click at [116, 145] on icon "status option filled" at bounding box center [116, 147] width 7 height 7
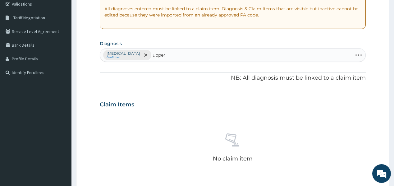
type input "upper"
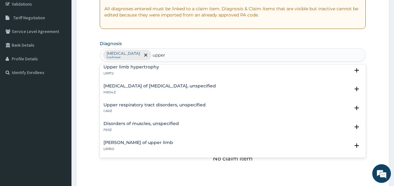
scroll to position [99, 0]
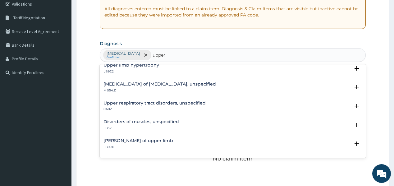
click at [127, 102] on h4 "Upper respiratory tract disorders, unspecified" at bounding box center [154, 103] width 102 height 5
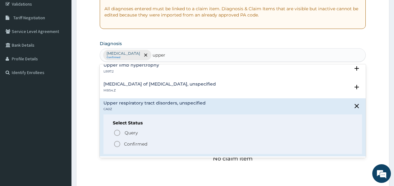
click at [121, 144] on span "Confirmed" at bounding box center [232, 143] width 239 height 7
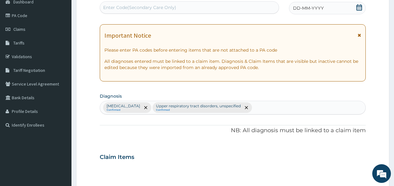
scroll to position [44, 0]
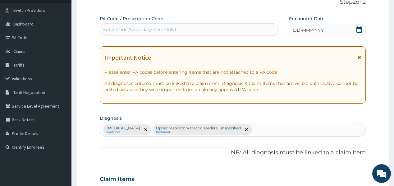
click at [329, 29] on div "DD-MM-YYYY" at bounding box center [327, 30] width 77 height 12
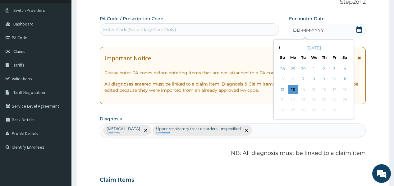
click at [325, 70] on div "2" at bounding box center [323, 68] width 9 height 9
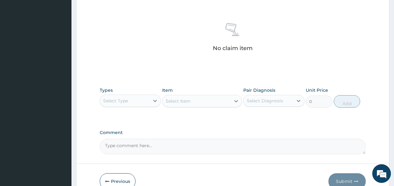
scroll to position [262, 0]
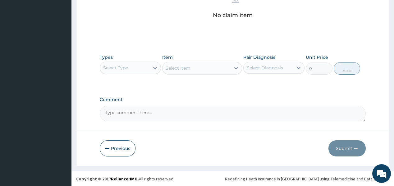
click at [135, 63] on div "Select Type" at bounding box center [124, 68] width 49 height 10
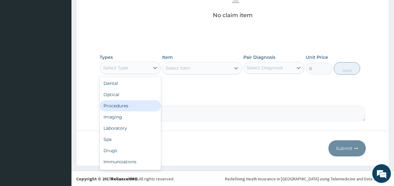
click at [122, 107] on div "Procedures" at bounding box center [130, 105] width 61 height 11
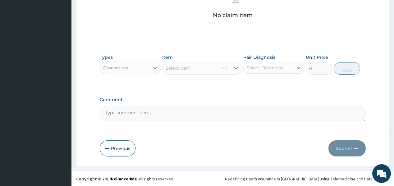
click at [196, 70] on div "Select Item" at bounding box center [202, 68] width 80 height 12
click at [197, 69] on div "Select Item" at bounding box center [196, 68] width 68 height 10
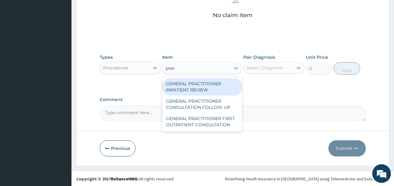
type input "pract"
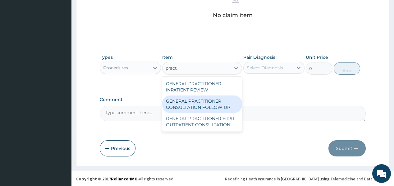
click at [194, 106] on div "GENERAL PRACTITIONER CONSULTATION FOLLOW UP" at bounding box center [202, 103] width 80 height 17
type input "1875"
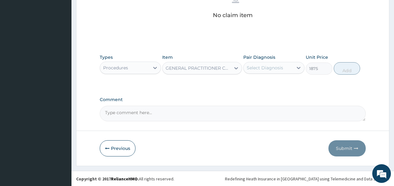
click at [272, 67] on div "Select Diagnosis" at bounding box center [265, 68] width 36 height 6
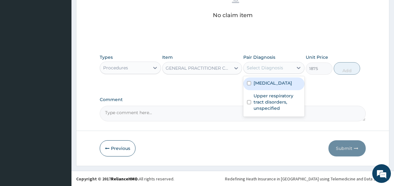
click at [268, 80] on label "Malaria, unspecified" at bounding box center [273, 83] width 39 height 6
checkbox input "true"
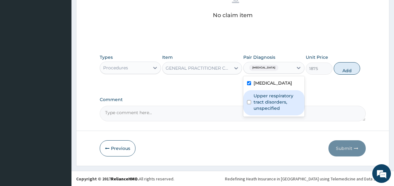
click at [266, 101] on label "Upper respiratory tract disorders, unspecified" at bounding box center [277, 102] width 47 height 19
checkbox input "true"
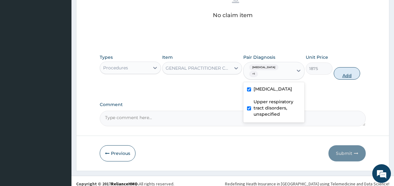
click at [345, 72] on button "Add" at bounding box center [347, 73] width 27 height 12
type input "0"
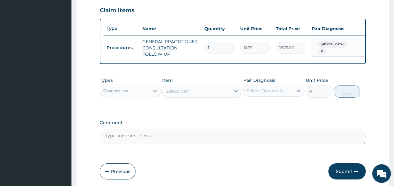
scroll to position [214, 0]
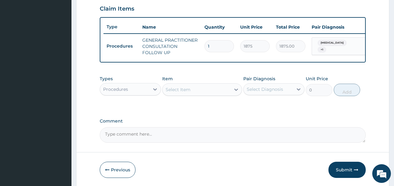
click at [135, 90] on div "Procedures" at bounding box center [124, 89] width 49 height 10
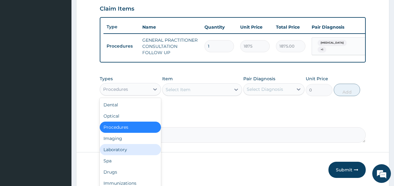
click at [111, 153] on div "Laboratory" at bounding box center [130, 149] width 61 height 11
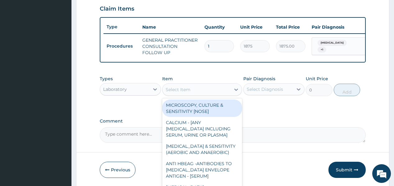
click at [198, 93] on div "Select Item" at bounding box center [196, 90] width 68 height 10
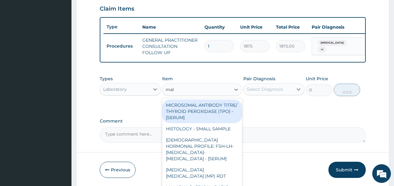
type input "mala"
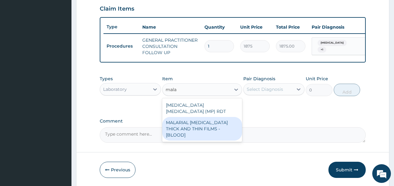
click at [191, 119] on div "MALARIAL PARASITE THICK AND THIN FILMS - [BLOOD]" at bounding box center [202, 129] width 80 height 24
type input "2187.5"
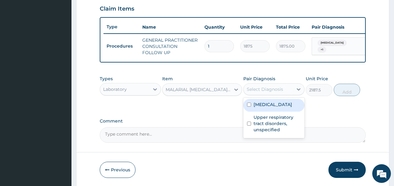
click at [262, 92] on div "Select Diagnosis" at bounding box center [265, 89] width 36 height 6
click at [266, 107] on label "Malaria, unspecified" at bounding box center [273, 104] width 39 height 6
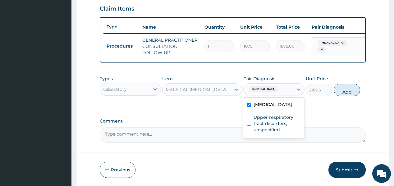
checkbox input "true"
click at [340, 94] on button "Add" at bounding box center [347, 90] width 27 height 12
type input "0"
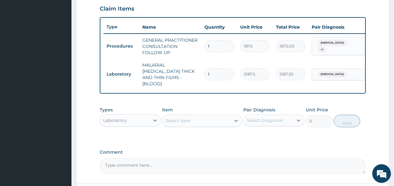
click at [178, 117] on div "Select Item" at bounding box center [178, 120] width 25 height 6
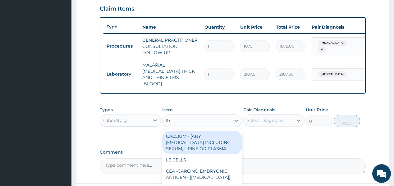
type input "fbc"
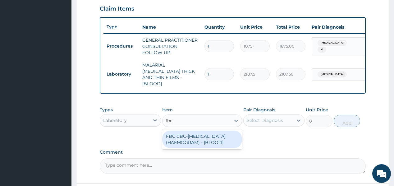
click at [186, 141] on div "FBC CBC-COMPLETE BLOOD COUNT (HAEMOGRAM) - [BLOOD]" at bounding box center [202, 138] width 80 height 17
type input "5000"
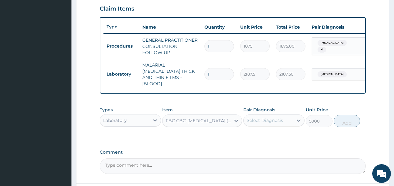
click at [268, 119] on div "Select Diagnosis" at bounding box center [265, 120] width 36 height 6
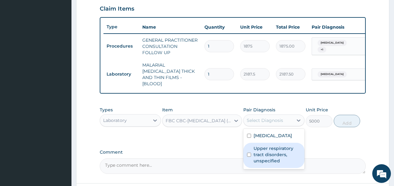
click at [268, 150] on label "Upper respiratory tract disorders, unspecified" at bounding box center [277, 154] width 47 height 19
checkbox input "true"
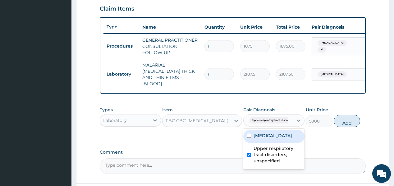
click at [339, 117] on button "Add" at bounding box center [347, 121] width 27 height 12
type input "0"
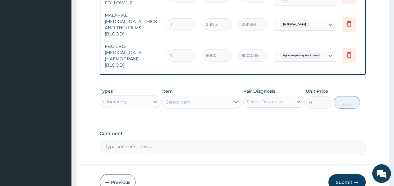
scroll to position [0, 36]
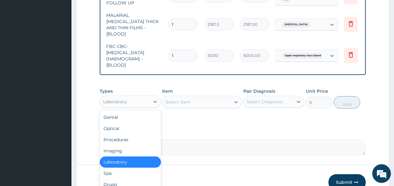
click at [116, 98] on div "Laboratory" at bounding box center [115, 101] width 24 height 6
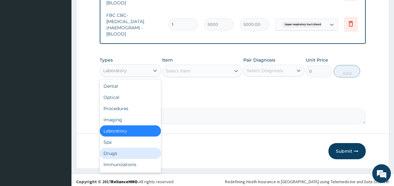
click at [114, 150] on div "Drugs" at bounding box center [130, 153] width 61 height 11
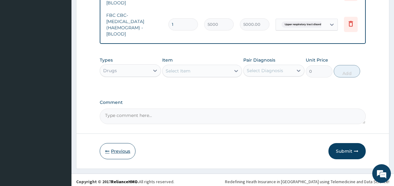
click at [114, 149] on button "Previous" at bounding box center [118, 151] width 36 height 16
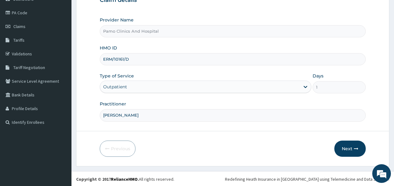
click at [141, 58] on input "ERM/10161/D" at bounding box center [233, 59] width 266 height 12
type input "E"
paste input "TSE/10044/A"
click at [112, 57] on input "TSE/10044/A" at bounding box center [233, 59] width 266 height 12
type input "TSE/10044/A"
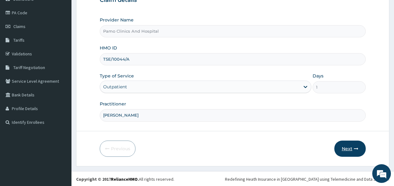
click at [344, 147] on button "Next" at bounding box center [349, 148] width 31 height 16
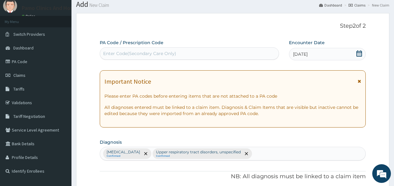
scroll to position [50, 0]
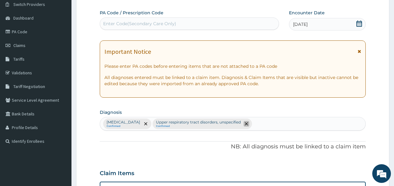
click at [248, 123] on icon "remove selection option" at bounding box center [246, 123] width 3 height 3
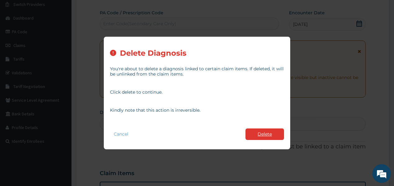
click at [258, 135] on button "Delete" at bounding box center [264, 133] width 39 height 11
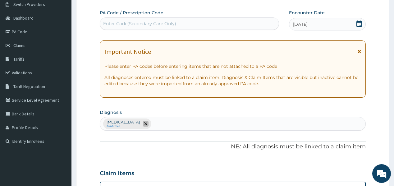
click at [147, 122] on icon "remove selection option" at bounding box center [145, 123] width 3 height 3
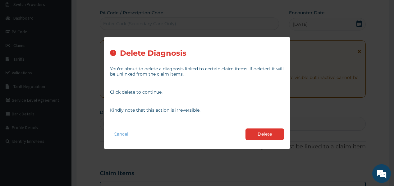
click at [255, 133] on button "Delete" at bounding box center [264, 133] width 39 height 11
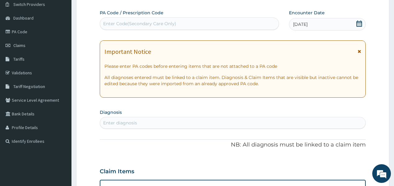
click at [162, 25] on div "Enter Code(Secondary Care Only)" at bounding box center [139, 24] width 73 height 6
paste input "PA/88BD98"
type input "PA/88BD98"
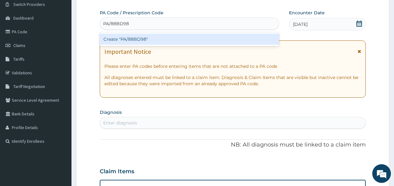
click at [144, 41] on div "Create "PA/88BD98"" at bounding box center [189, 39] width 179 height 11
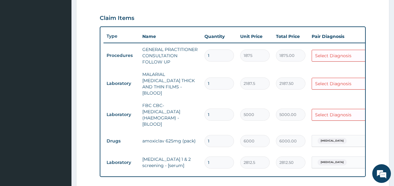
scroll to position [193, 0]
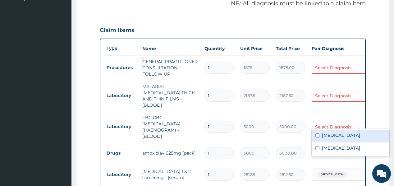
click at [333, 124] on div "Select Diagnosis" at bounding box center [333, 127] width 36 height 6
click at [330, 135] on label "Upper respiratory infection" at bounding box center [341, 135] width 39 height 6
checkbox input "true"
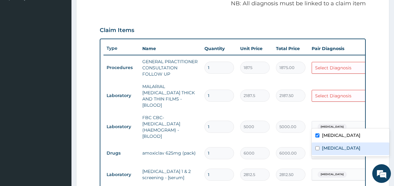
click at [322, 154] on div "Upper respiratory infection Immunosuppression" at bounding box center [351, 142] width 78 height 28
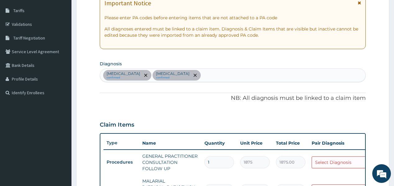
scroll to position [93, 0]
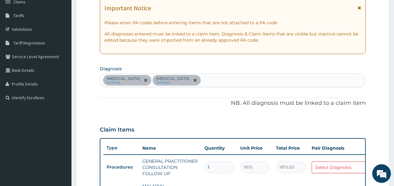
drag, startPoint x: 236, startPoint y: 77, endPoint x: 240, endPoint y: 75, distance: 3.9
click at [237, 77] on div "Upper respiratory infection confirmed Immunosuppression confirmed" at bounding box center [232, 80] width 265 height 13
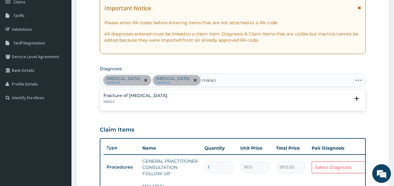
type input "malaria"
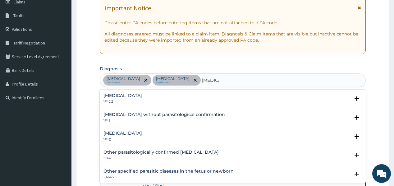
click at [113, 135] on h4 "Malaria, unspecified" at bounding box center [122, 133] width 39 height 5
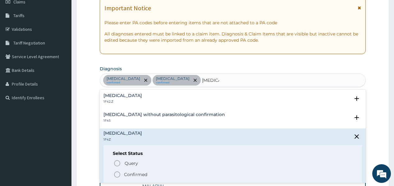
click at [136, 176] on p "Confirmed" at bounding box center [135, 174] width 23 height 6
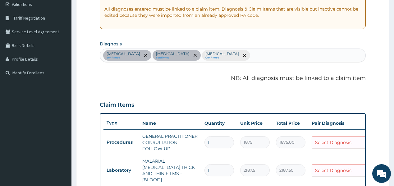
scroll to position [143, 0]
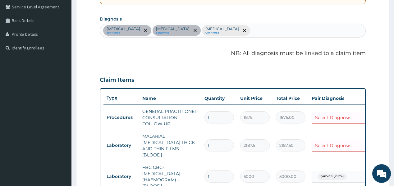
click at [335, 115] on div "Select Diagnosis" at bounding box center [333, 117] width 36 height 6
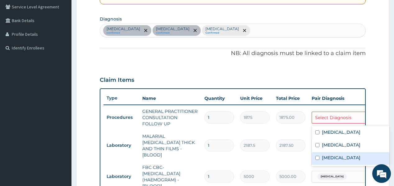
click at [319, 158] on div "Malaria, unspecified" at bounding box center [351, 158] width 78 height 13
checkbox input "true"
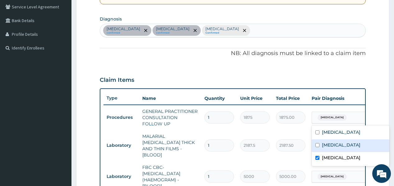
click at [276, 136] on td "2187.50" at bounding box center [291, 145] width 36 height 18
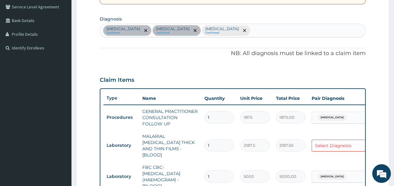
click at [327, 142] on div "Select Diagnosis" at bounding box center [333, 145] width 36 height 6
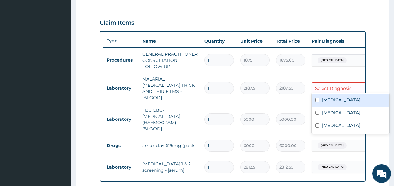
scroll to position [217, 0]
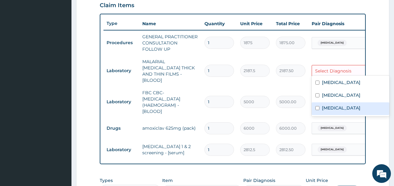
click at [325, 108] on label "Malaria, unspecified" at bounding box center [341, 108] width 39 height 6
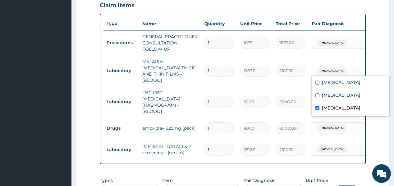
checkbox input "true"
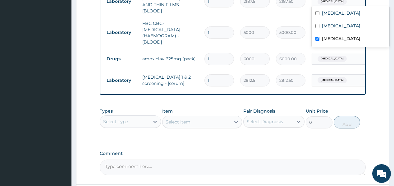
scroll to position [292, 0]
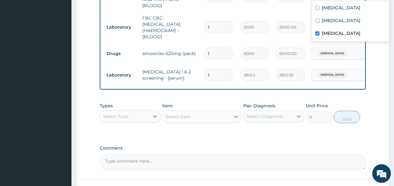
click at [124, 113] on div "Select Type" at bounding box center [115, 116] width 25 height 6
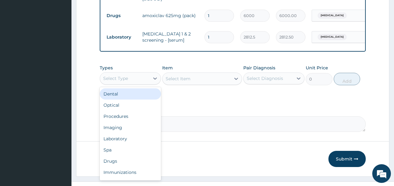
scroll to position [338, 0]
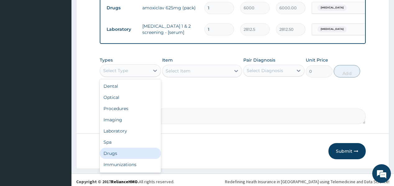
click at [117, 151] on div "Drugs" at bounding box center [130, 153] width 61 height 11
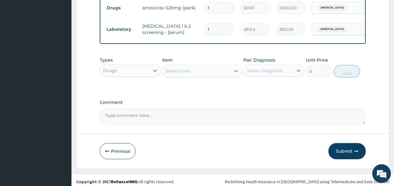
drag, startPoint x: 203, startPoint y: 70, endPoint x: 203, endPoint y: 58, distance: 12.1
click at [203, 69] on div "Select Item" at bounding box center [196, 71] width 68 height 10
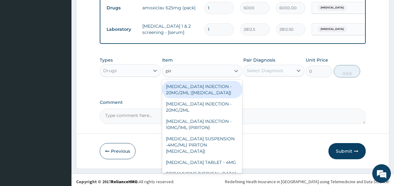
type input "piri"
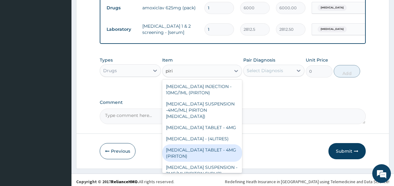
drag, startPoint x: 172, startPoint y: 160, endPoint x: 193, endPoint y: 145, distance: 26.2
click at [174, 157] on div "CHLORPHENIRAMINE TABLET - 4MG (PIRITON)" at bounding box center [202, 152] width 80 height 17
type input "22.4"
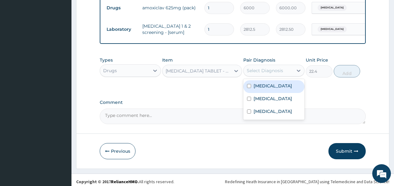
click at [274, 67] on div "Select Diagnosis" at bounding box center [265, 70] width 36 height 6
click at [285, 84] on label "Upper respiratory infection" at bounding box center [273, 86] width 39 height 6
checkbox input "true"
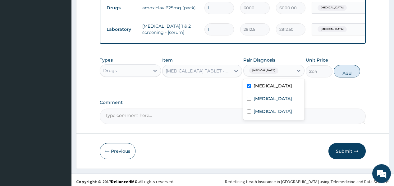
drag, startPoint x: 349, startPoint y: 72, endPoint x: 341, endPoint y: 73, distance: 7.5
click at [349, 72] on button "Add" at bounding box center [347, 71] width 27 height 12
type input "0"
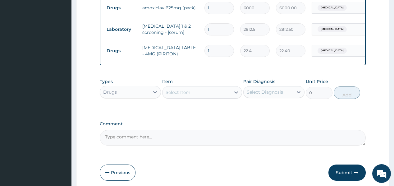
click at [215, 88] on div "Select Item" at bounding box center [196, 92] width 68 height 10
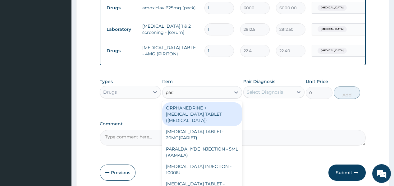
type input "parac"
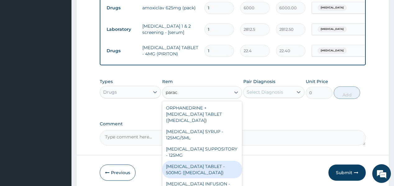
click at [195, 167] on div "PARACETAMOL TABLET - 500MG (PANADOL)" at bounding box center [202, 169] width 80 height 17
type input "42"
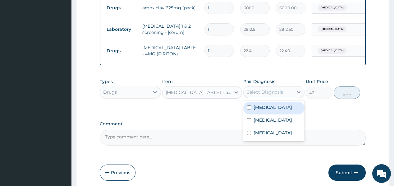
click at [274, 89] on div "Select Diagnosis" at bounding box center [265, 92] width 36 height 6
click at [285, 104] on label "Upper respiratory infection" at bounding box center [273, 107] width 39 height 6
checkbox input "true"
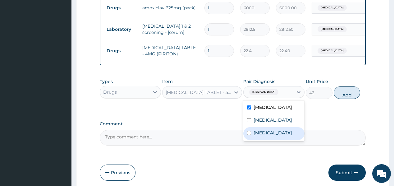
drag, startPoint x: 273, startPoint y: 137, endPoint x: 321, endPoint y: 102, distance: 58.8
click at [274, 135] on label "Malaria, unspecified" at bounding box center [273, 133] width 39 height 6
checkbox input "true"
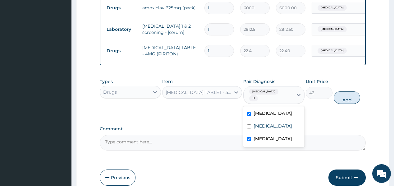
click at [344, 93] on button "Add" at bounding box center [347, 97] width 27 height 12
type input "0"
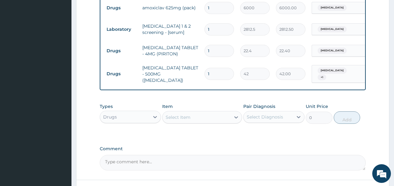
type input "18"
type input "756.00"
type input "18"
click at [214, 114] on div "Select Item" at bounding box center [196, 117] width 68 height 10
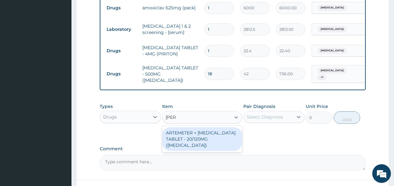
type input "coart"
click at [203, 133] on div "ARTEMETER + LUMEFANTRINE TABLET - 20/120MG (COARTEM)" at bounding box center [202, 139] width 80 height 24
type input "210"
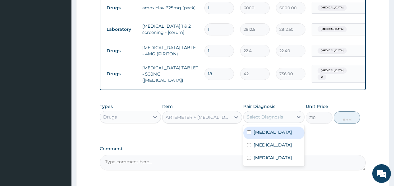
drag, startPoint x: 278, startPoint y: 111, endPoint x: 278, endPoint y: 118, distance: 7.5
click at [279, 114] on div "Select Diagnosis" at bounding box center [265, 117] width 36 height 6
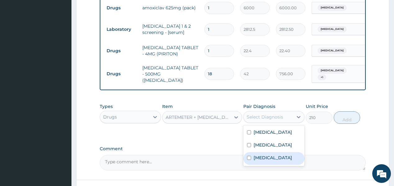
click at [261, 158] on label "Malaria, unspecified" at bounding box center [273, 157] width 39 height 6
checkbox input "true"
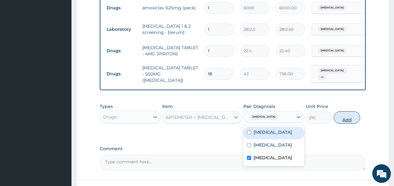
click at [347, 113] on button "Add" at bounding box center [347, 117] width 27 height 12
type input "0"
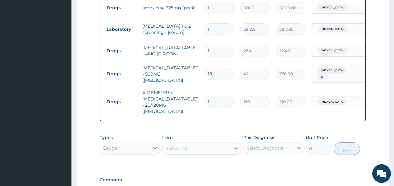
type input "12"
type input "2520.00"
type input "12"
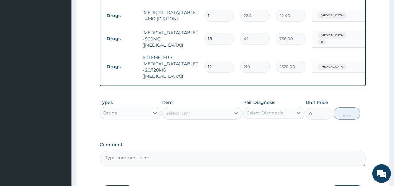
scroll to position [387, 0]
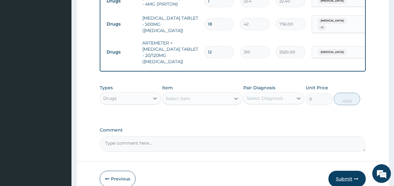
click at [342, 171] on button "Submit" at bounding box center [346, 179] width 37 height 16
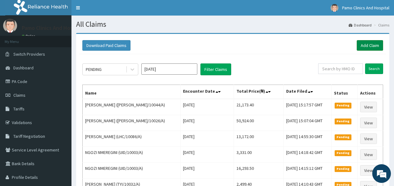
click at [365, 45] on link "Add Claim" at bounding box center [370, 45] width 26 height 11
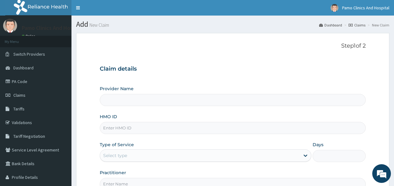
type input "Pamo Clinics And Hospital"
click at [118, 129] on input "HMO ID" at bounding box center [233, 128] width 266 height 12
paste input "WBS/10174/A"
click at [111, 128] on input "WBS/10174/A" at bounding box center [233, 128] width 266 height 12
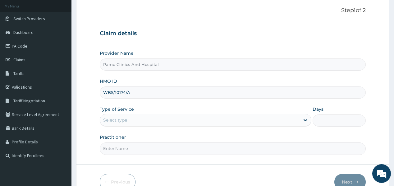
scroll to position [50, 0]
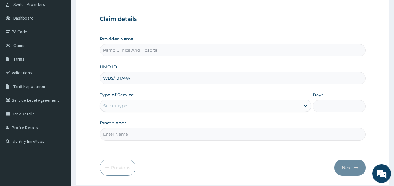
type input "WBS/10174/A"
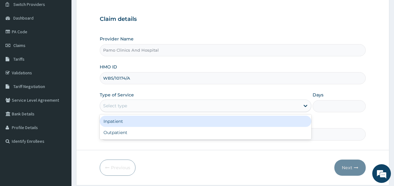
click at [121, 105] on div "Select type" at bounding box center [115, 106] width 24 height 6
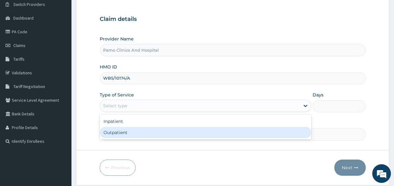
click at [109, 134] on div "Outpatient" at bounding box center [206, 132] width 212 height 11
type input "1"
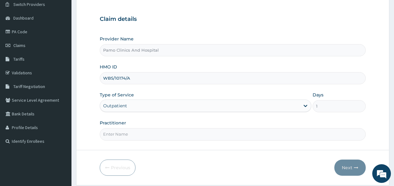
click at [111, 133] on input "Practitioner" at bounding box center [233, 134] width 266 height 12
type input "DR EZECHUKWU TOCHUKWU"
click at [343, 167] on button "Next" at bounding box center [349, 167] width 31 height 16
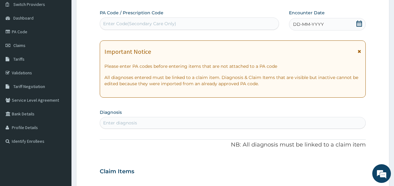
click at [139, 22] on div "Enter Code(Secondary Care Only)" at bounding box center [139, 24] width 73 height 6
paste input "PA/7CF234"
type input "PA/7CF234"
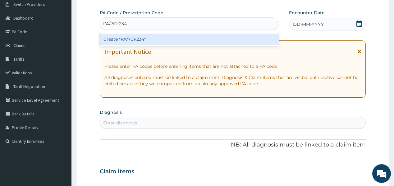
click at [121, 37] on div "Create "PA/7CF234"" at bounding box center [189, 39] width 179 height 11
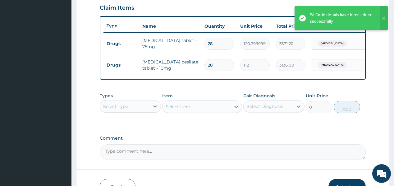
scroll to position [236, 0]
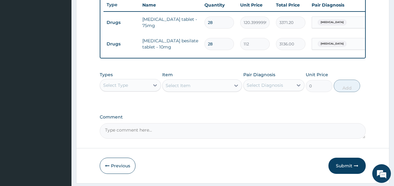
click at [148, 89] on div "Select Type" at bounding box center [124, 85] width 49 height 10
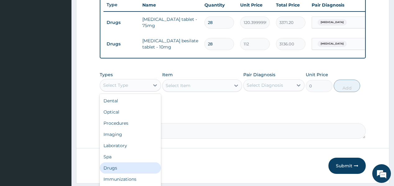
click at [115, 168] on div "Drugs" at bounding box center [130, 167] width 61 height 11
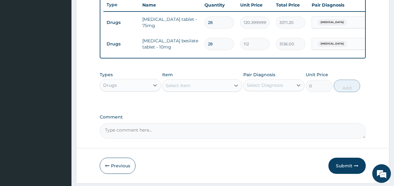
click at [193, 86] on div "Select Item" at bounding box center [196, 85] width 68 height 10
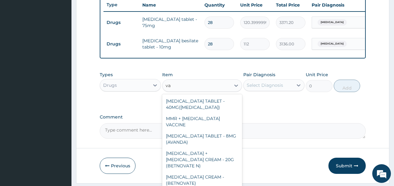
type input "val"
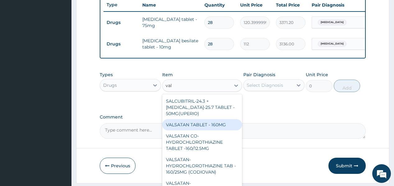
click at [213, 127] on div "VALSATAN TABLET - 160MG" at bounding box center [202, 124] width 80 height 11
type input "224"
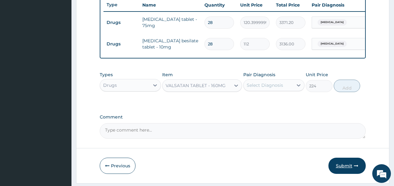
click at [339, 166] on button "Submit" at bounding box center [346, 166] width 37 height 16
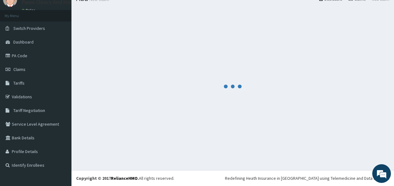
scroll to position [25, 0]
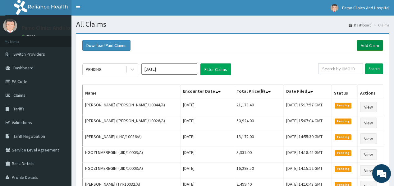
click at [362, 42] on link "Add Claim" at bounding box center [370, 45] width 26 height 11
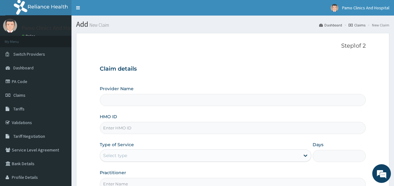
type input "Pamo Clinics And Hospital"
click at [133, 128] on input "HMO ID" at bounding box center [233, 128] width 266 height 12
paste input "PEE/10055/B"
click at [110, 129] on input "PEE/10055/B" at bounding box center [233, 128] width 266 height 12
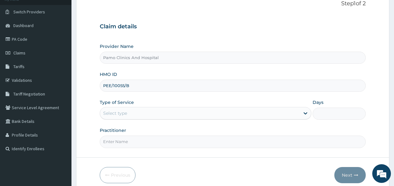
scroll to position [50, 0]
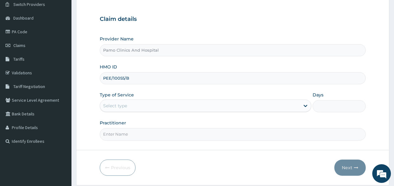
type input "PEE/10055/B"
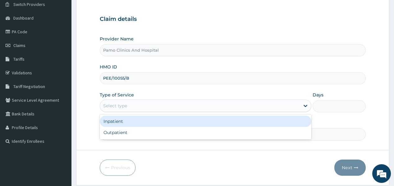
click at [131, 105] on div "Select type" at bounding box center [200, 106] width 200 height 10
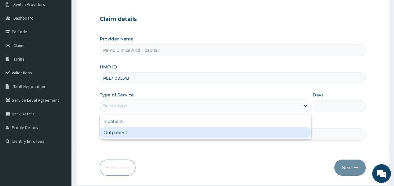
click at [116, 133] on div "Outpatient" at bounding box center [206, 132] width 212 height 11
type input "1"
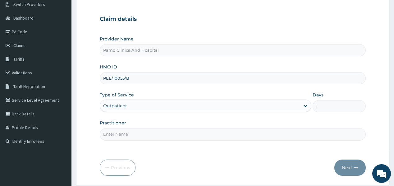
drag, startPoint x: 119, startPoint y: 133, endPoint x: 133, endPoint y: 132, distance: 13.7
click at [119, 133] on input "Practitioner" at bounding box center [233, 134] width 266 height 12
type input "[PERSON_NAME]"
click at [345, 167] on button "Next" at bounding box center [349, 167] width 31 height 16
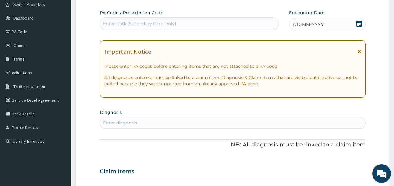
click at [160, 24] on div "Enter Code(Secondary Care Only)" at bounding box center [139, 24] width 73 height 6
paste input "PA/E54000"
type input "PA/E54000"
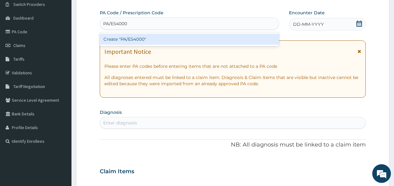
click at [129, 37] on div "Create "PA/E54000"" at bounding box center [189, 39] width 179 height 11
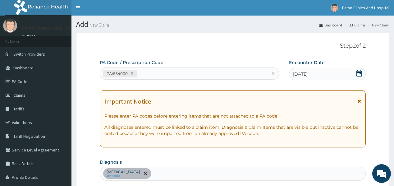
click at [356, 24] on link "Claims" at bounding box center [357, 24] width 17 height 5
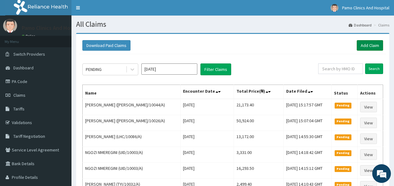
click at [369, 43] on link "Add Claim" at bounding box center [370, 45] width 26 height 11
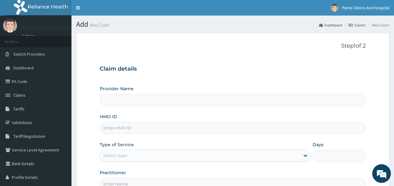
click at [116, 128] on input "HMO ID" at bounding box center [233, 128] width 266 height 12
paste input "BTI/10059/B"
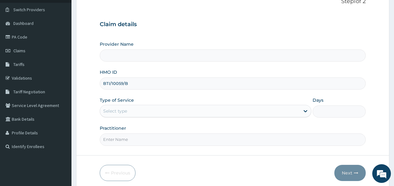
scroll to position [50, 0]
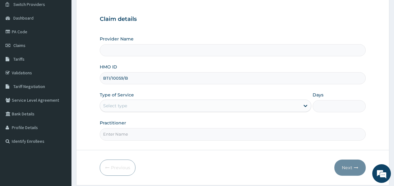
type input "BTI/10059/B"
click at [122, 106] on div "Select type" at bounding box center [115, 106] width 24 height 6
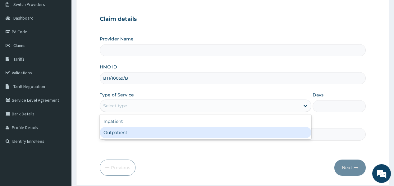
click at [115, 134] on div "Outpatient" at bounding box center [206, 132] width 212 height 11
type input "1"
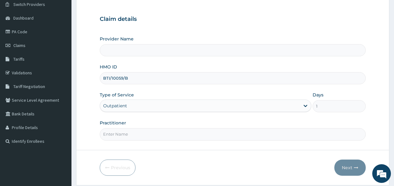
click at [115, 135] on input "Practitioner" at bounding box center [233, 134] width 266 height 12
type input "DR EZECHUKWU TOCHUKWU"
click at [354, 170] on button "Next" at bounding box center [349, 167] width 31 height 16
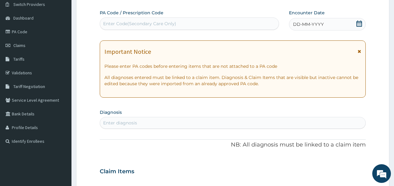
click at [327, 23] on div "DD-MM-YYYY" at bounding box center [327, 24] width 77 height 12
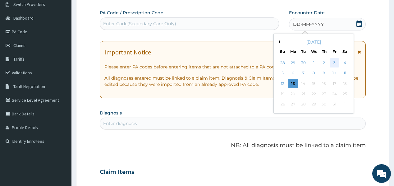
click at [335, 61] on div "3" at bounding box center [334, 62] width 9 height 9
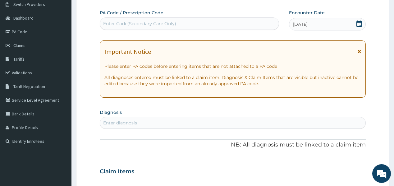
drag, startPoint x: 154, startPoint y: 121, endPoint x: 153, endPoint y: 115, distance: 6.2
click at [153, 121] on div "Enter diagnosis" at bounding box center [232, 123] width 265 height 10
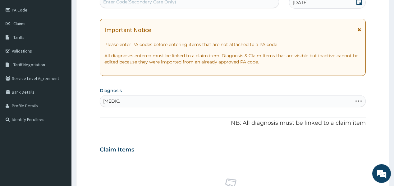
scroll to position [75, 0]
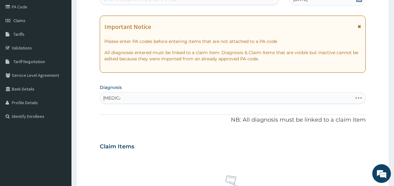
type input "malaria"
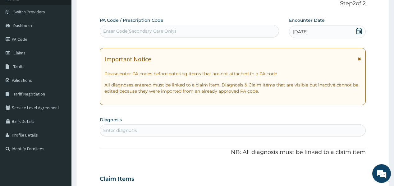
scroll to position [50, 0]
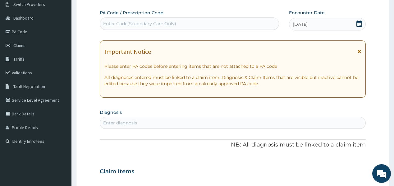
click at [122, 122] on div "Enter diagnosis" at bounding box center [120, 123] width 34 height 6
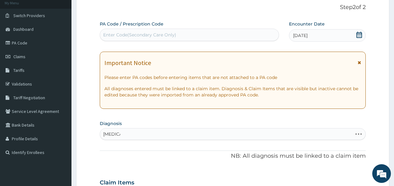
scroll to position [25, 0]
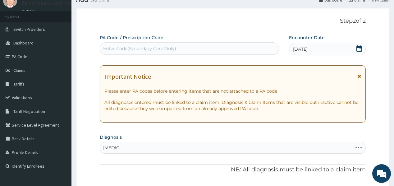
type input "malaria"
click at [122, 47] on div "Enter Code(Secondary Care Only)" at bounding box center [139, 48] width 73 height 6
click at [142, 147] on div "Enter diagnosis" at bounding box center [232, 148] width 265 height 10
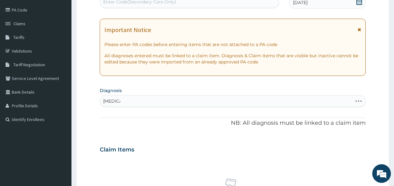
scroll to position [75, 0]
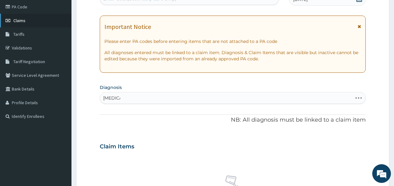
type input "malaria"
click at [24, 19] on span "Claims" at bounding box center [19, 21] width 12 height 6
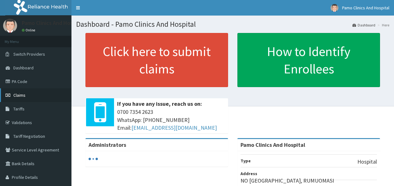
click at [15, 93] on span "Claims" at bounding box center [19, 95] width 12 height 6
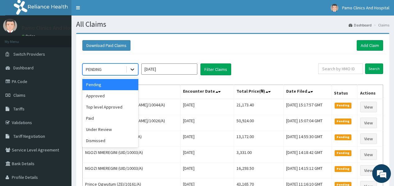
click at [133, 68] on icon at bounding box center [132, 69] width 6 height 6
drag, startPoint x: 91, startPoint y: 96, endPoint x: 169, endPoint y: 71, distance: 81.8
click at [91, 96] on div "Approved" at bounding box center [110, 95] width 56 height 11
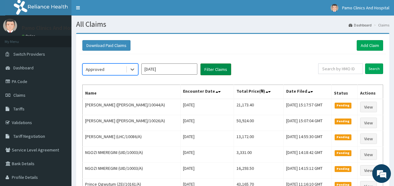
click at [208, 68] on button "Filter Claims" at bounding box center [215, 69] width 31 height 12
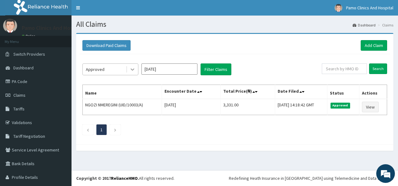
click at [129, 68] on icon at bounding box center [132, 69] width 6 height 6
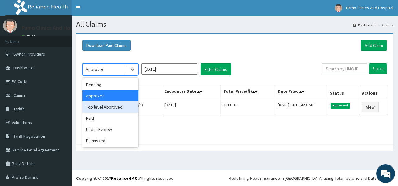
click at [98, 107] on div "Top level Approved" at bounding box center [110, 106] width 56 height 11
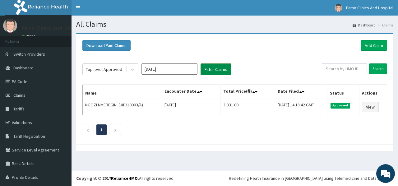
click at [212, 67] on button "Filter Claims" at bounding box center [215, 69] width 31 height 12
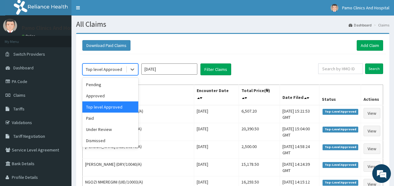
drag, startPoint x: 128, startPoint y: 66, endPoint x: 127, endPoint y: 76, distance: 10.0
click at [128, 66] on div at bounding box center [132, 69] width 11 height 11
drag, startPoint x: 104, startPoint y: 119, endPoint x: 144, endPoint y: 90, distance: 49.6
click at [104, 119] on div "Paid" at bounding box center [110, 117] width 56 height 11
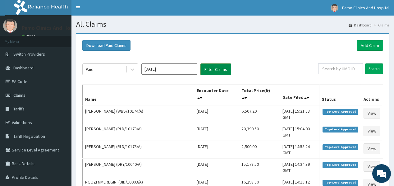
click at [207, 68] on button "Filter Claims" at bounding box center [215, 69] width 31 height 12
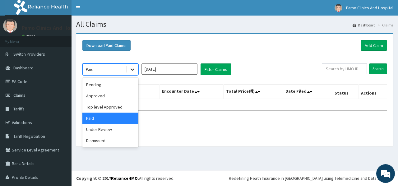
click at [132, 68] on icon at bounding box center [132, 69] width 6 height 6
click at [93, 128] on div "Under Review" at bounding box center [110, 129] width 56 height 11
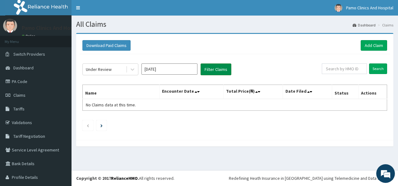
click at [220, 72] on button "Filter Claims" at bounding box center [215, 69] width 31 height 12
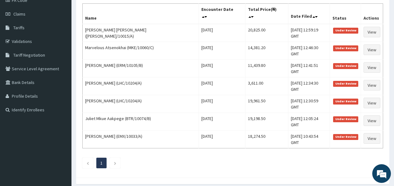
scroll to position [85, 0]
